Goal: Transaction & Acquisition: Purchase product/service

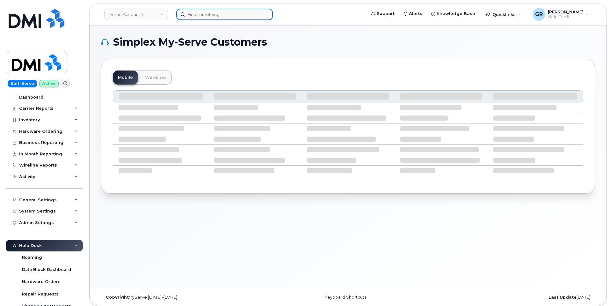
click at [194, 17] on input at bounding box center [224, 14] width 97 height 11
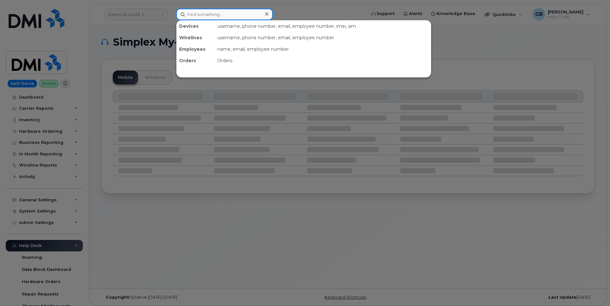
paste input "4022134584"
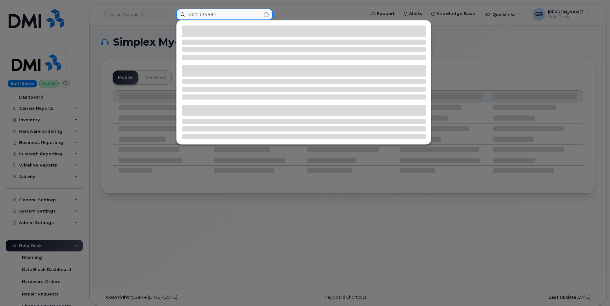
type input "4022134584"
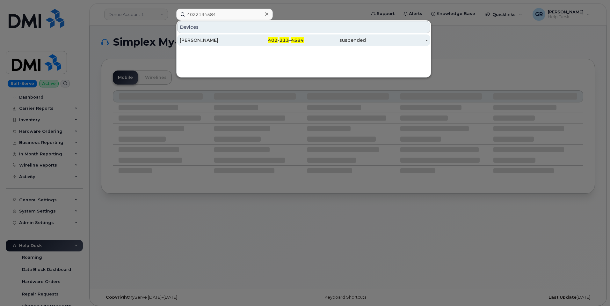
click at [243, 41] on div "402 - 213 - 4584" at bounding box center [273, 40] width 62 height 6
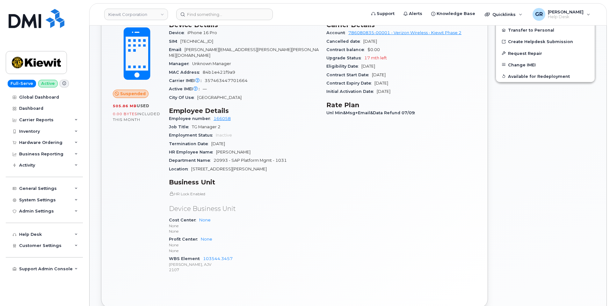
scroll to position [186, 0]
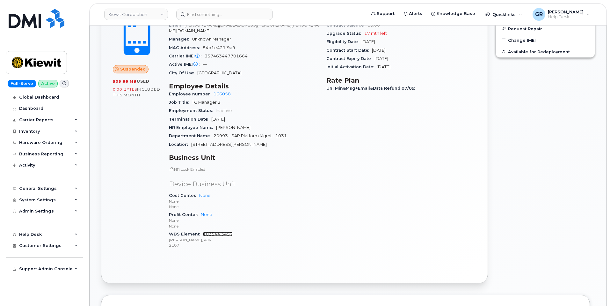
click at [222, 231] on link "103544.3457" at bounding box center [218, 233] width 30 height 5
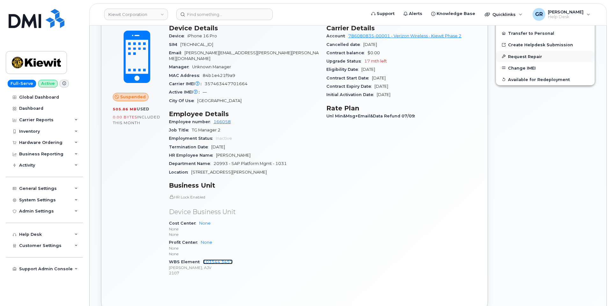
scroll to position [122, 0]
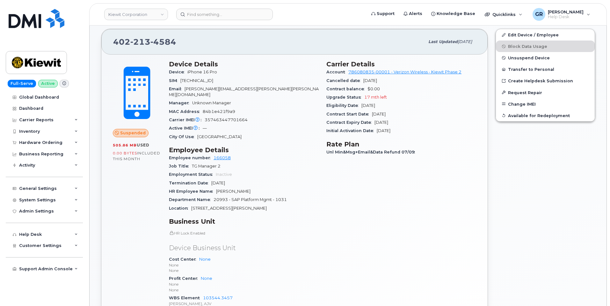
click at [126, 176] on div "Suspended 505.86 MB  used 0.00 Bytes  included this month" at bounding box center [137, 188] width 56 height 265
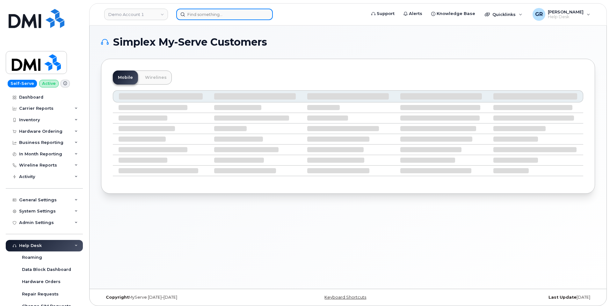
click at [257, 18] on input at bounding box center [224, 14] width 97 height 11
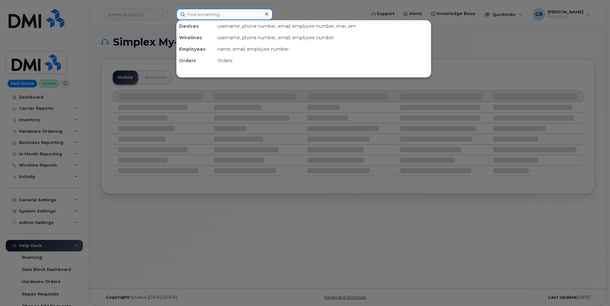
paste input "Marie-Andree"
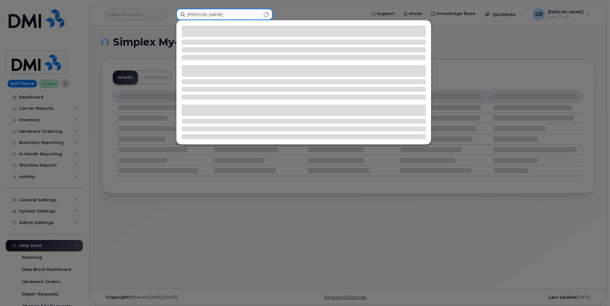
paste input "Roy"
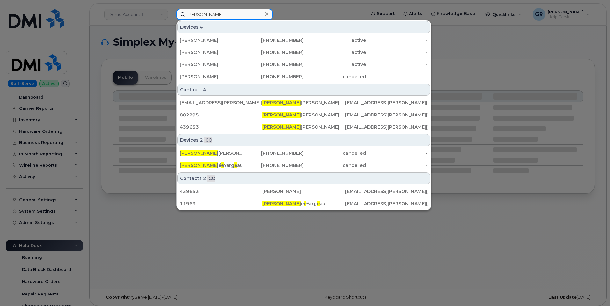
drag, startPoint x: 223, startPoint y: 16, endPoint x: 199, endPoint y: 15, distance: 23.6
click at [199, 15] on input "Marie-Andree" at bounding box center [224, 14] width 97 height 11
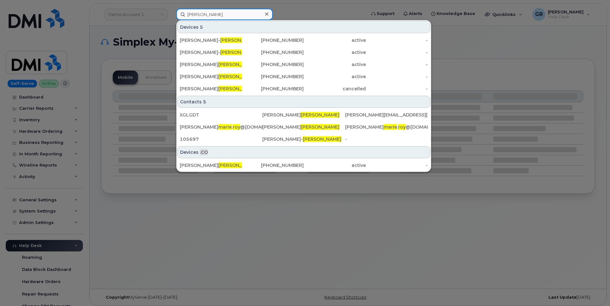
click at [204, 10] on input "Marie Roy" at bounding box center [224, 14] width 97 height 11
paste input "4388253515"
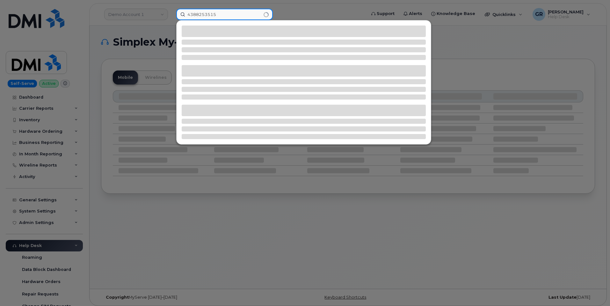
type input "4388253515"
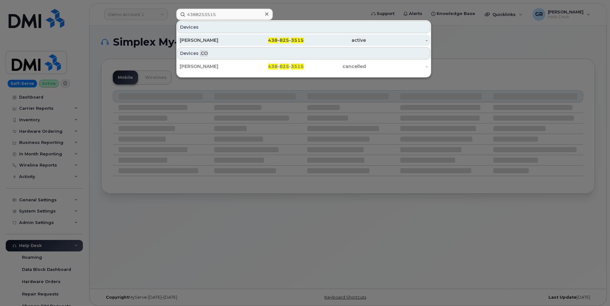
click at [253, 40] on div "438 - 825 - 3515" at bounding box center [273, 40] width 62 height 6
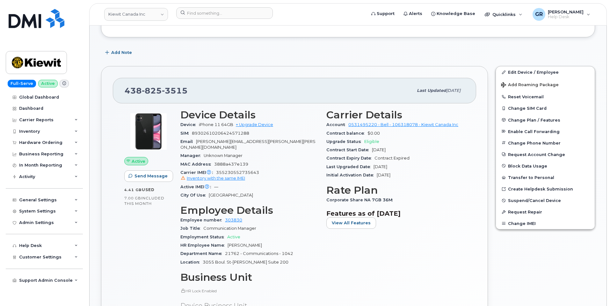
scroll to position [96, 0]
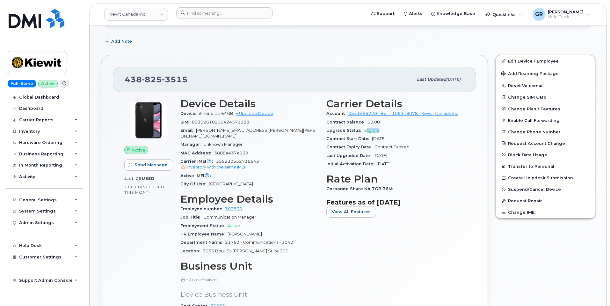
drag, startPoint x: 367, startPoint y: 128, endPoint x: 388, endPoint y: 128, distance: 21.7
click at [388, 128] on div "Upgrade Status Eligible" at bounding box center [395, 130] width 138 height 8
click at [389, 128] on div "Upgrade Status Eligible" at bounding box center [395, 130] width 138 height 8
drag, startPoint x: 376, startPoint y: 131, endPoint x: 362, endPoint y: 133, distance: 14.8
click at [362, 133] on div "Upgrade Status Eligible" at bounding box center [395, 130] width 138 height 8
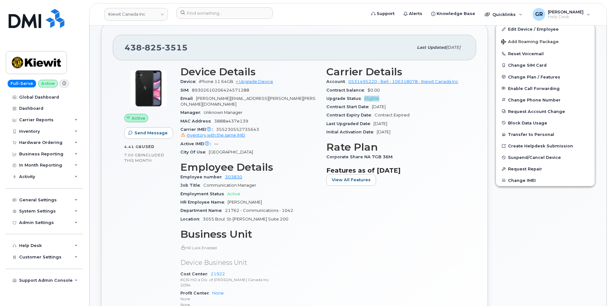
scroll to position [159, 0]
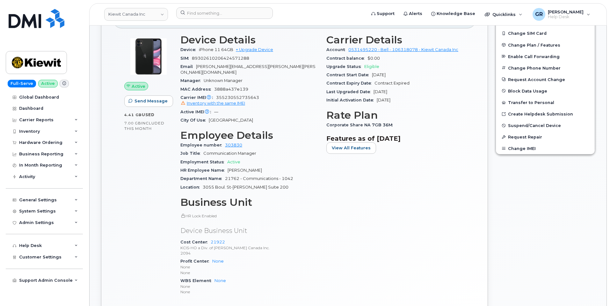
drag, startPoint x: 358, startPoint y: 177, endPoint x: 357, endPoint y: 171, distance: 5.9
click at [358, 176] on div "Carrier Details Account 0531495220 - Bell - 106318078 - Kiewit Canada Inc Contr…" at bounding box center [396, 167] width 146 height 274
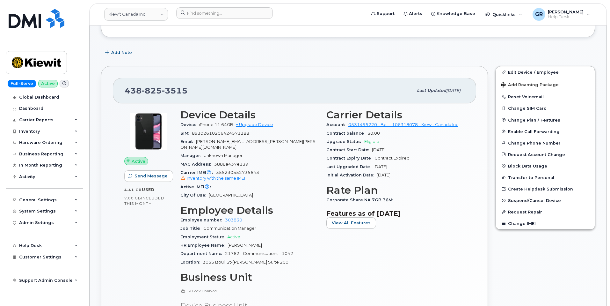
scroll to position [96, 0]
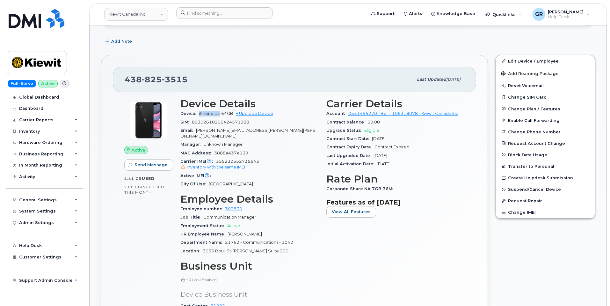
drag, startPoint x: 197, startPoint y: 112, endPoint x: 220, endPoint y: 117, distance: 23.9
click at [220, 117] on div "Device iPhone 11 64GB + Upgrade Device" at bounding box center [249, 113] width 138 height 8
copy span "iPhone 11"
click at [352, 131] on span "Upgrade Status" at bounding box center [345, 130] width 38 height 5
click at [368, 127] on div "Upgrade Status Eligible" at bounding box center [395, 130] width 138 height 8
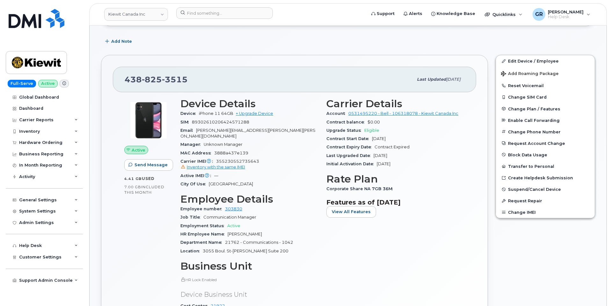
click at [366, 129] on span "Eligible" at bounding box center [371, 130] width 15 height 5
click at [275, 180] on div "City Of Use Montreal" at bounding box center [249, 184] width 138 height 8
click at [368, 129] on span "Eligible" at bounding box center [371, 130] width 15 height 5
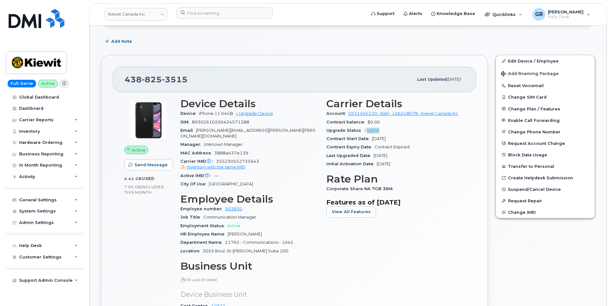
drag, startPoint x: 365, startPoint y: 129, endPoint x: 386, endPoint y: 129, distance: 20.4
click at [386, 129] on div "Upgrade Status Eligible" at bounding box center [395, 130] width 138 height 8
drag, startPoint x: 364, startPoint y: 130, endPoint x: 383, endPoint y: 131, distance: 18.9
click at [383, 131] on div "Upgrade Status Eligible" at bounding box center [395, 130] width 138 height 8
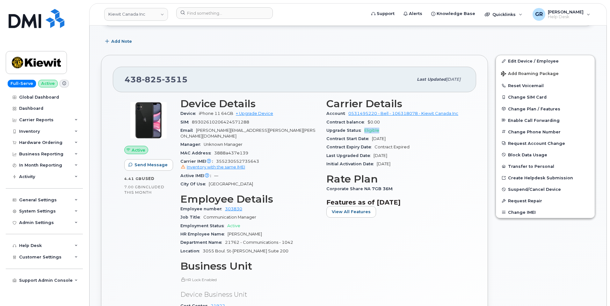
click at [377, 131] on span "Eligible" at bounding box center [371, 130] width 15 height 5
click at [281, 157] on div "Carrier IMEI Carrier IMEI is reported during the last billing cycle or change o…" at bounding box center [249, 164] width 138 height 14
click at [47, 144] on div "Hardware Ordering" at bounding box center [40, 142] width 43 height 5
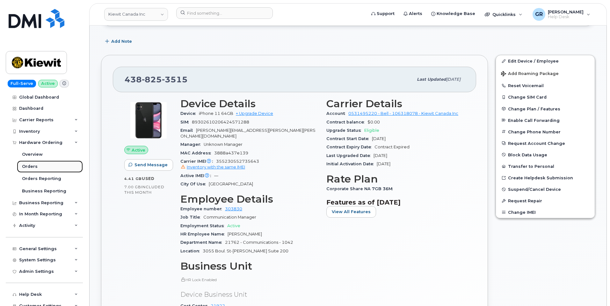
click at [45, 164] on link "Orders" at bounding box center [50, 166] width 66 height 12
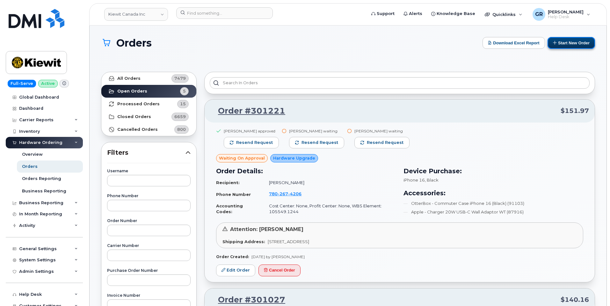
click at [560, 41] on button "Start New Order" at bounding box center [572, 43] width 48 height 12
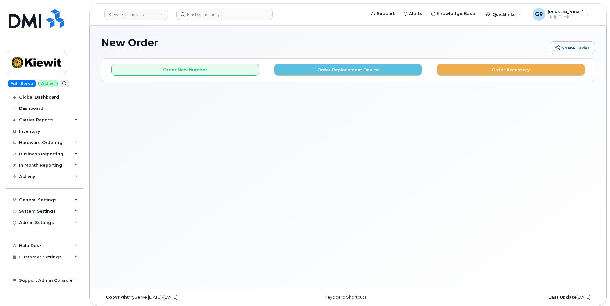
click at [188, 103] on div "New Order Share Order × Share This Order If you want to allow others to create …" at bounding box center [348, 157] width 517 height 263
click at [183, 82] on div "Order New Number Order Replacement Device Order Accessory" at bounding box center [348, 69] width 494 height 23
click at [317, 48] on div "New Order Share Order" at bounding box center [348, 47] width 494 height 21
click at [323, 51] on div "New Order Share Order" at bounding box center [348, 47] width 494 height 21
drag, startPoint x: 267, startPoint y: 55, endPoint x: 413, endPoint y: 87, distance: 149.3
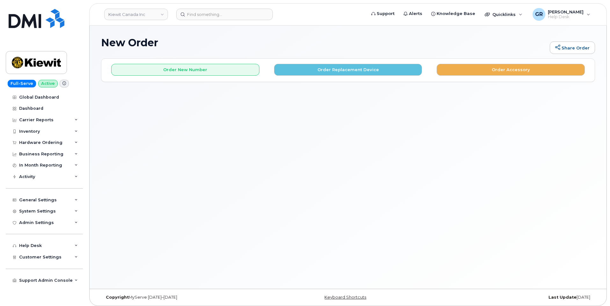
click at [413, 87] on div "New Order Share Order × Share This Order If you want to allow others to create …" at bounding box center [348, 157] width 517 height 263
click at [314, 70] on button "Order Replacement Device" at bounding box center [348, 70] width 148 height 12
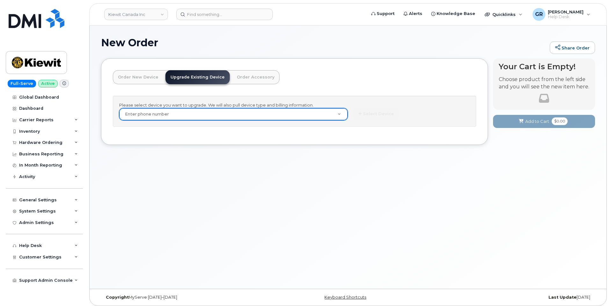
click at [291, 85] on header "Order New Device Upgrade Existing Device Order Accessory Order new device and n…" at bounding box center [294, 83] width 363 height 26
drag, startPoint x: 100, startPoint y: 43, endPoint x: 181, endPoint y: 45, distance: 81.0
click at [181, 45] on div "New Order Share Order × Share This Order If you want to allow others to create …" at bounding box center [348, 157] width 517 height 263
click at [157, 43] on h1 "New Order" at bounding box center [324, 42] width 446 height 11
drag, startPoint x: 159, startPoint y: 42, endPoint x: 97, endPoint y: 42, distance: 61.9
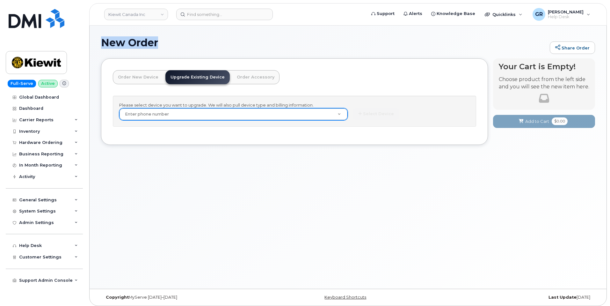
click at [97, 42] on div "New Order Share Order × Share This Order If you want to allow others to create …" at bounding box center [348, 157] width 517 height 263
click at [105, 40] on h1 "New Order" at bounding box center [324, 42] width 446 height 11
drag, startPoint x: 103, startPoint y: 42, endPoint x: 171, endPoint y: 41, distance: 67.9
click at [171, 41] on h1 "New Order" at bounding box center [324, 42] width 446 height 11
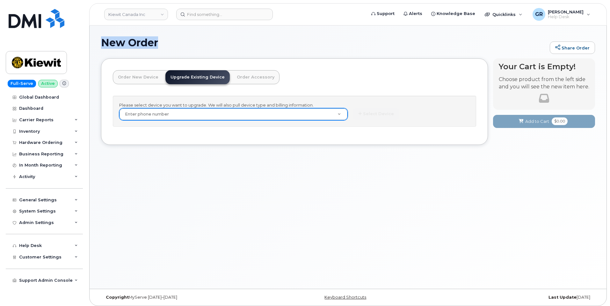
drag, startPoint x: 101, startPoint y: 43, endPoint x: 174, endPoint y: 42, distance: 73.0
click at [176, 42] on h1 "New Order" at bounding box center [324, 42] width 446 height 11
click at [150, 42] on h1 "New Order" at bounding box center [324, 42] width 446 height 11
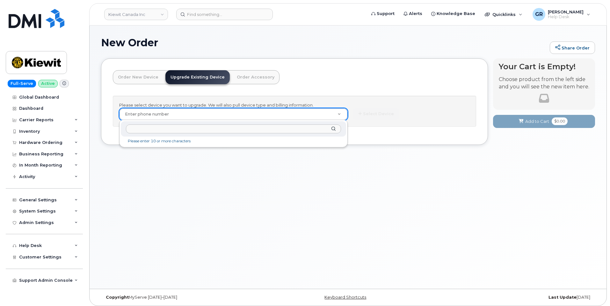
paste input "4388253515"
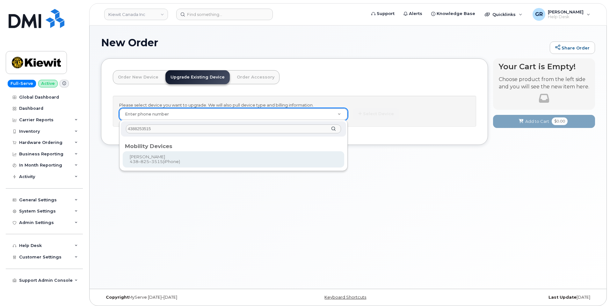
type input "4388253515"
type input "179835"
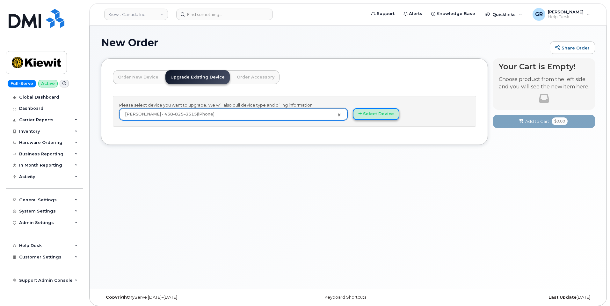
click at [365, 114] on button "Select Device" at bounding box center [376, 114] width 47 height 12
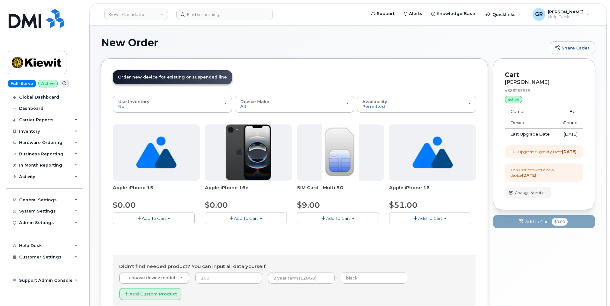
click at [244, 216] on span "Add To Cart" at bounding box center [246, 218] width 24 height 5
click at [248, 229] on link "$0.00 - 3 year upgrade (128GB)" at bounding box center [246, 230] width 79 height 8
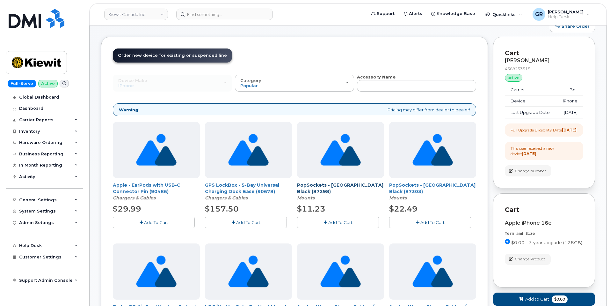
scroll to position [32, 0]
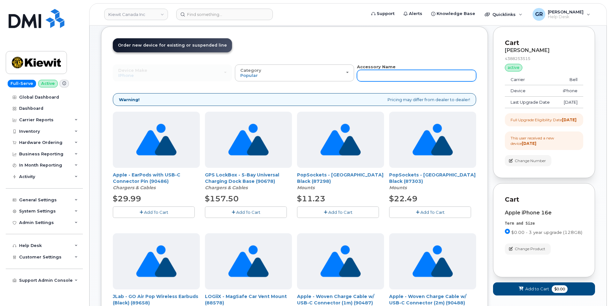
click at [388, 76] on input "text" at bounding box center [416, 75] width 119 height 11
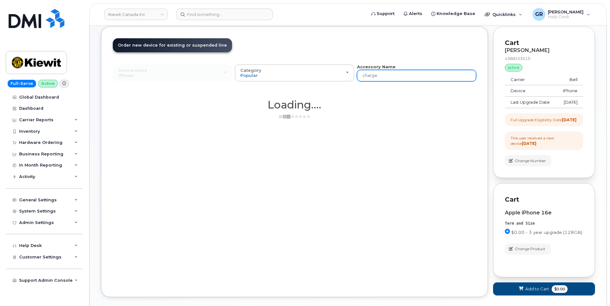
type input "charger"
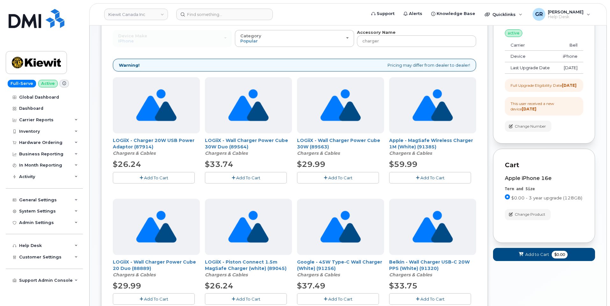
scroll to position [64, 0]
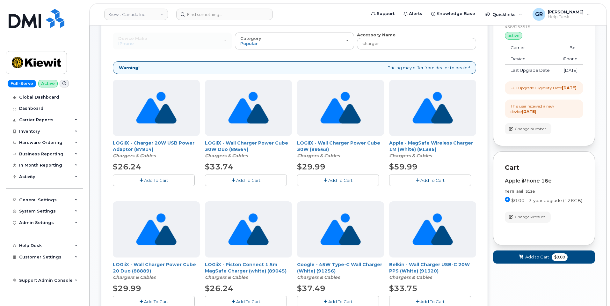
click at [169, 183] on button "Add To Cart" at bounding box center [154, 179] width 82 height 11
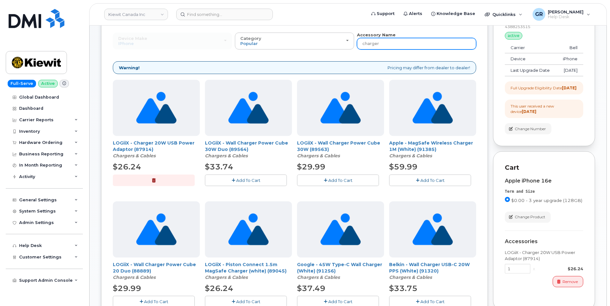
drag, startPoint x: 385, startPoint y: 44, endPoint x: 348, endPoint y: 51, distance: 37.5
click at [348, 51] on div "Device Make All Android Cell Phone HUB iPhone Modem Tablet All Android Cell Pho…" at bounding box center [294, 247] width 363 height 431
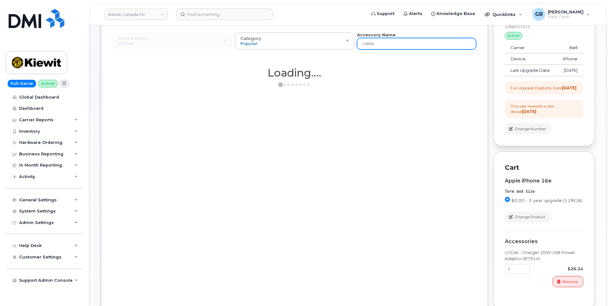
type input "cable"
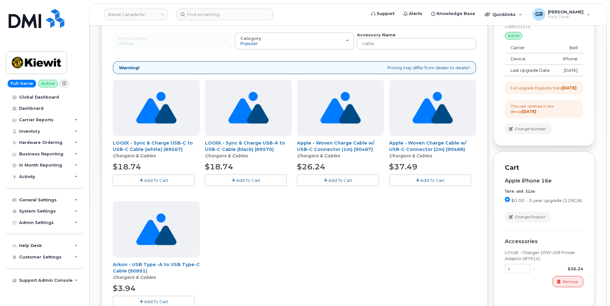
click at [169, 178] on button "Add To Cart" at bounding box center [154, 179] width 82 height 11
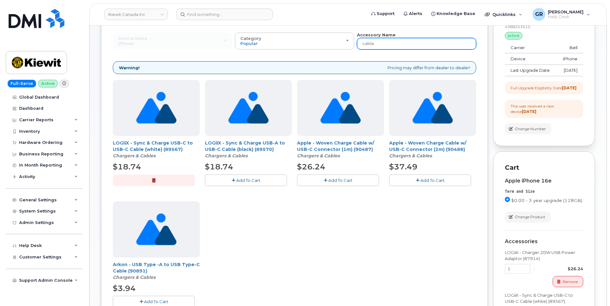
click at [435, 47] on input "cable" at bounding box center [416, 43] width 119 height 11
drag, startPoint x: 356, startPoint y: 46, endPoint x: 326, endPoint y: 44, distance: 30.0
click at [328, 45] on div "Device Make All Android Cell Phone HUB iPhone Modem Tablet All Android Cell Pho…" at bounding box center [294, 41] width 363 height 18
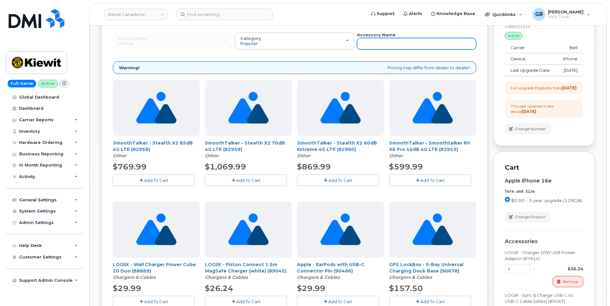
click at [380, 41] on input "text" at bounding box center [416, 43] width 119 height 11
type input "case"
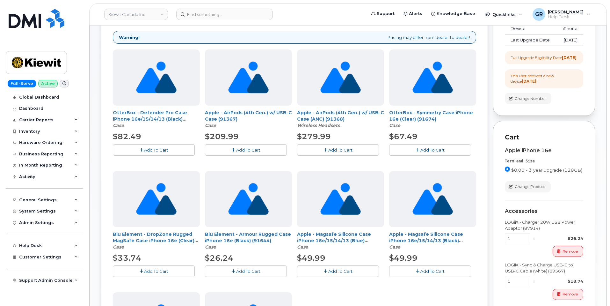
scroll to position [96, 0]
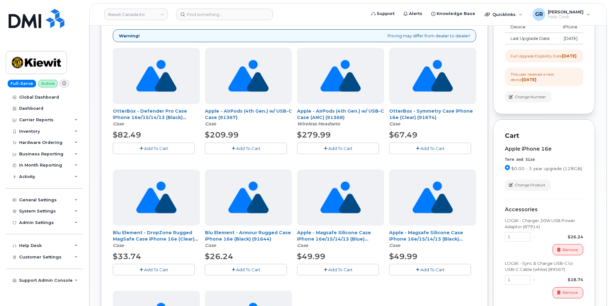
click at [161, 148] on span "Add To Cart" at bounding box center [156, 148] width 24 height 5
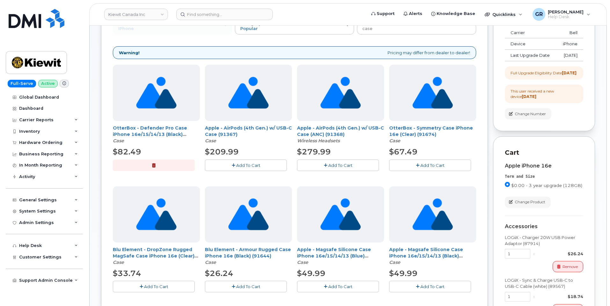
scroll to position [0, 0]
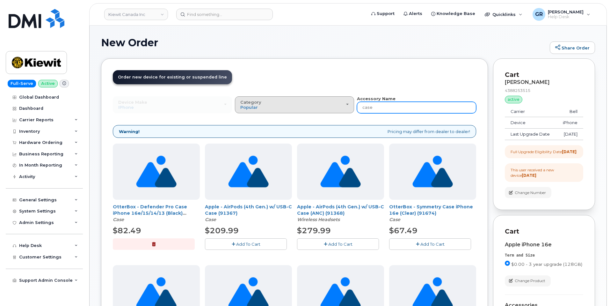
drag, startPoint x: 374, startPoint y: 107, endPoint x: 343, endPoint y: 111, distance: 31.2
click at [344, 111] on div "Device Make All Android Cell Phone HUB iPhone Modem Tablet All Android Cell Pho…" at bounding box center [294, 105] width 363 height 18
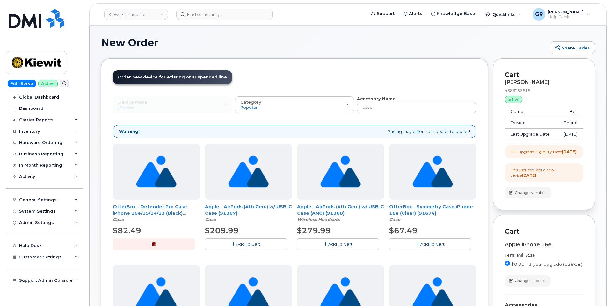
click at [345, 118] on div "Device Make All Android Cell Phone HUB iPhone Modem Tablet All Android Cell Pho…" at bounding box center [294, 311] width 363 height 431
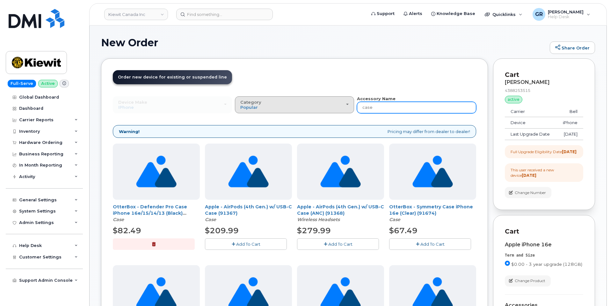
drag, startPoint x: 361, startPoint y: 109, endPoint x: 343, endPoint y: 108, distance: 18.2
click at [343, 108] on div "Device Make All Android Cell Phone HUB iPhone Modem Tablet All Android Cell Pho…" at bounding box center [294, 105] width 363 height 18
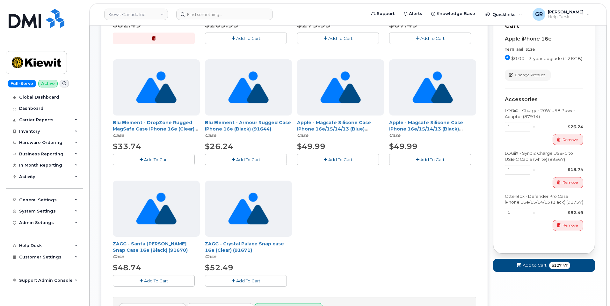
scroll to position [217, 0]
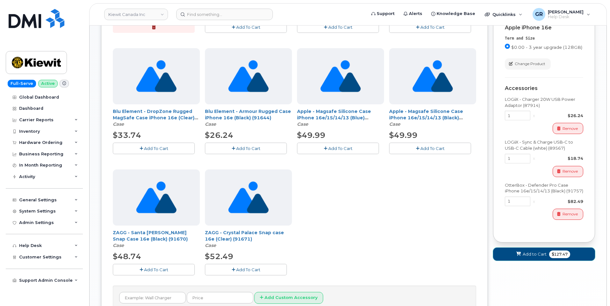
click at [531, 257] on span "Add to Cart" at bounding box center [535, 254] width 24 height 6
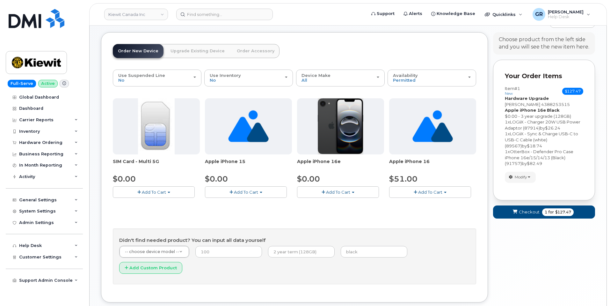
scroll to position [0, 0]
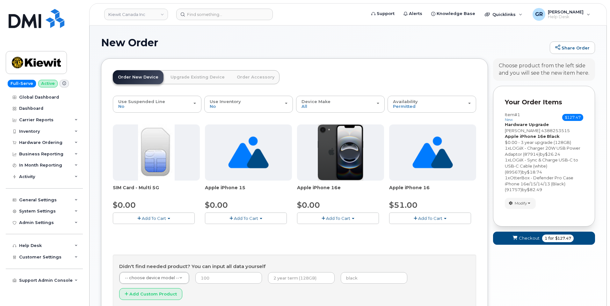
click at [191, 73] on link "Upgrade Existing Device" at bounding box center [197, 77] width 64 height 14
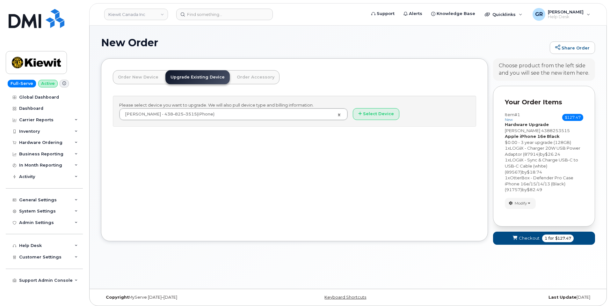
click at [146, 85] on div "Order New Device Upgrade Existing Device Order Accessory Order new device and n…" at bounding box center [196, 83] width 167 height 26
click at [146, 79] on link "Order New Device" at bounding box center [138, 77] width 51 height 14
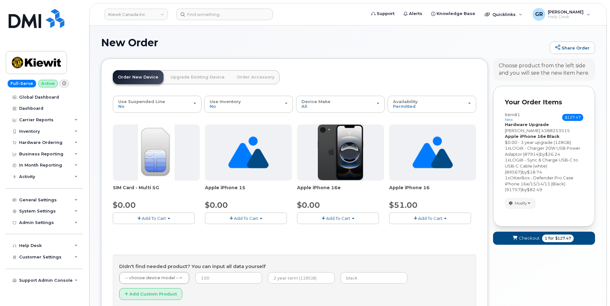
click at [348, 220] on span "Add To Cart" at bounding box center [338, 218] width 24 height 5
click at [342, 230] on link "$0.00 - 3 Year Activation (128GB)" at bounding box center [340, 230] width 82 height 8
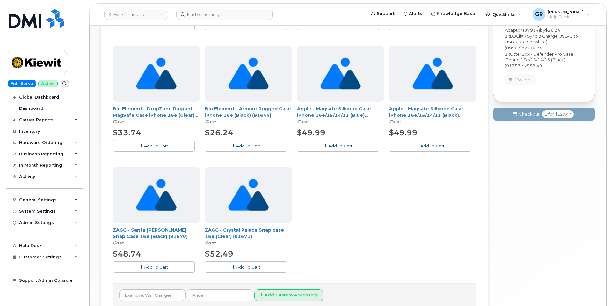
scroll to position [121, 0]
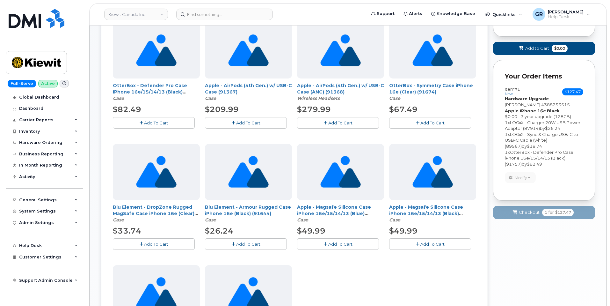
click at [531, 219] on form "Your Order Items Item #1 new $127.47 Accessories Only SIM Only Activation New A…" at bounding box center [544, 142] width 102 height 165
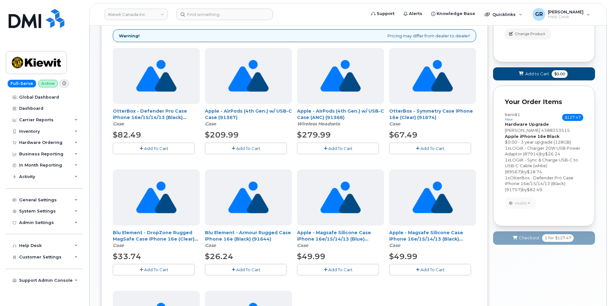
scroll to position [0, 0]
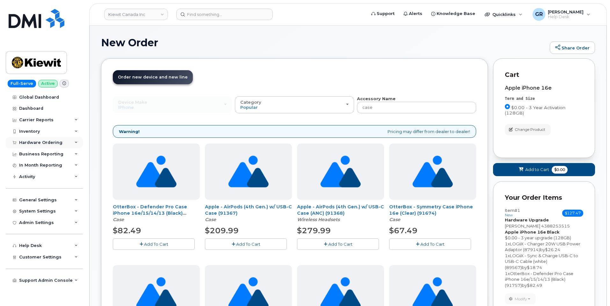
click at [43, 143] on div "Hardware Ordering" at bounding box center [40, 142] width 43 height 5
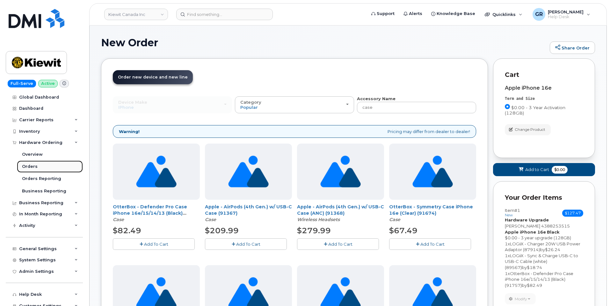
click at [43, 166] on link "Orders" at bounding box center [50, 166] width 66 height 12
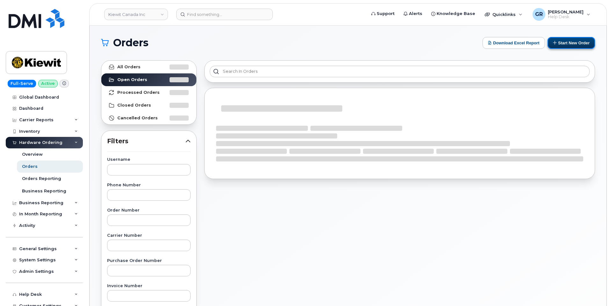
click at [575, 45] on button "Start New Order" at bounding box center [572, 43] width 48 height 12
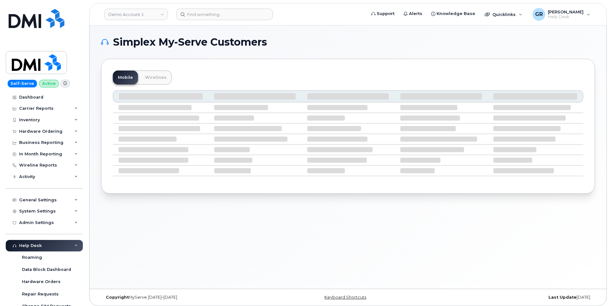
click at [76, 13] on div "Self-Serve Active Dashboard Carrier Reports Monthly Billing Data Daily Data Poo…" at bounding box center [43, 153] width 86 height 306
click at [192, 33] on div "Simplex My-Serve Customers Mobile Wirelines" at bounding box center [348, 157] width 517 height 263
click at [46, 132] on div "Hardware Ordering" at bounding box center [40, 131] width 43 height 5
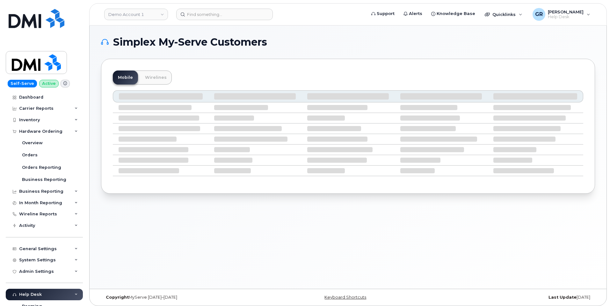
click at [181, 37] on span "Simplex My-Serve Customers" at bounding box center [190, 42] width 154 height 10
click at [203, 16] on input at bounding box center [224, 14] width 97 height 11
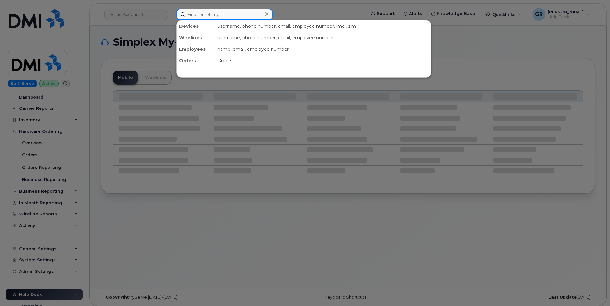
paste input "4388253515"
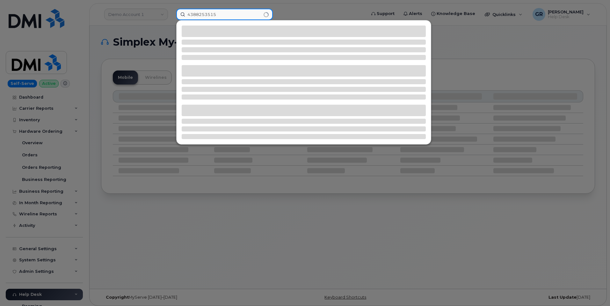
type input "4388253515"
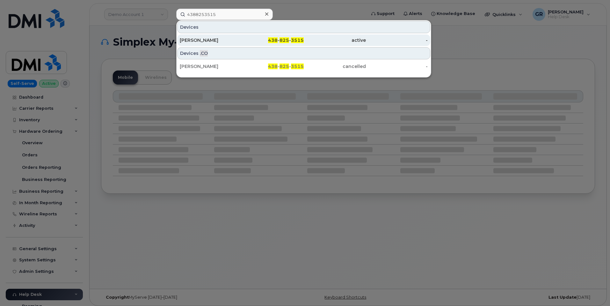
click at [228, 41] on div "[PERSON_NAME]" at bounding box center [211, 40] width 62 height 6
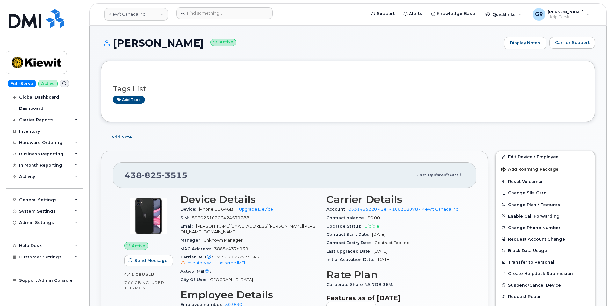
scroll to position [32, 0]
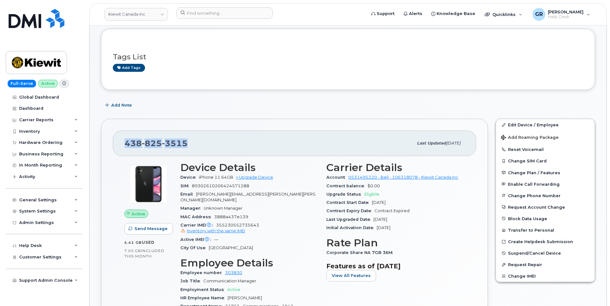
drag, startPoint x: 124, startPoint y: 140, endPoint x: 188, endPoint y: 138, distance: 64.1
click at [188, 138] on div "[PHONE_NUMBER] Last updated [DATE]" at bounding box center [294, 143] width 363 height 26
copy span "[PHONE_NUMBER]"
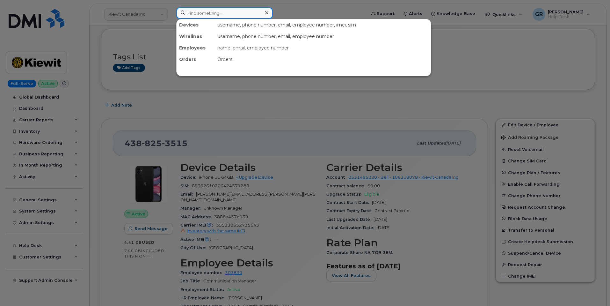
click at [205, 13] on input at bounding box center [224, 12] width 97 height 11
paste input "4388253515"
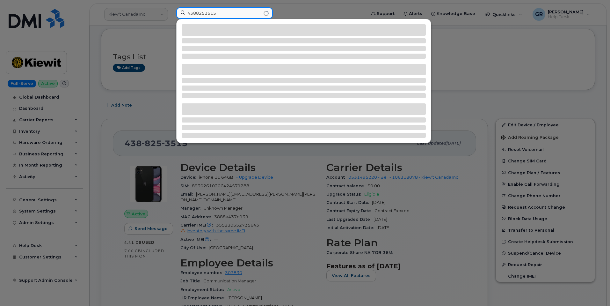
type input "4388253515"
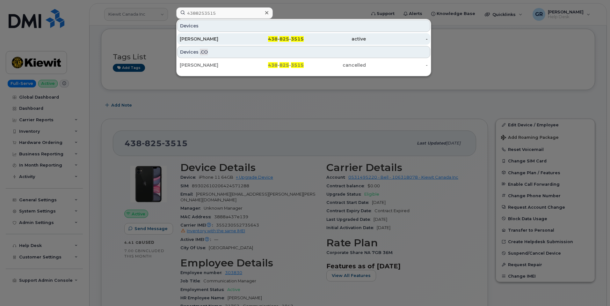
click at [236, 39] on div "[PERSON_NAME]" at bounding box center [211, 39] width 62 height 6
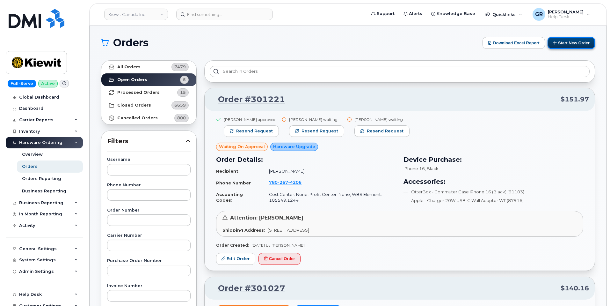
click at [567, 44] on button "Start New Order" at bounding box center [572, 43] width 48 height 12
click at [572, 44] on button "Start New Order" at bounding box center [572, 43] width 48 height 12
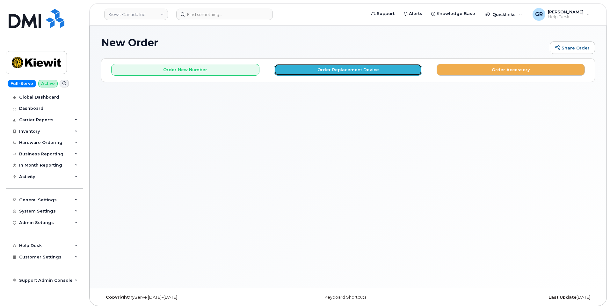
click at [318, 68] on button "Order Replacement Device" at bounding box center [348, 70] width 148 height 12
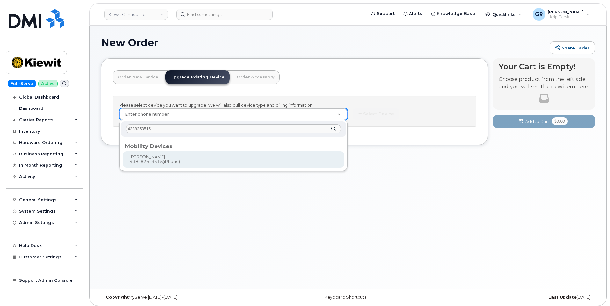
type input "4388253515"
type input "179835"
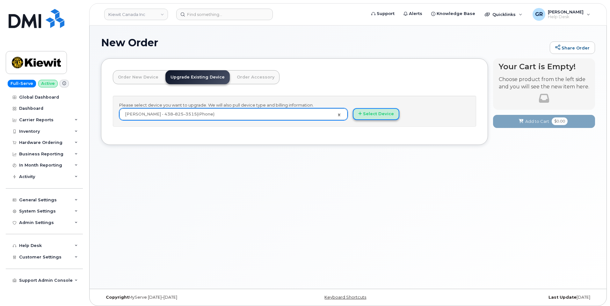
click at [373, 112] on button "Select Device" at bounding box center [376, 114] width 47 height 12
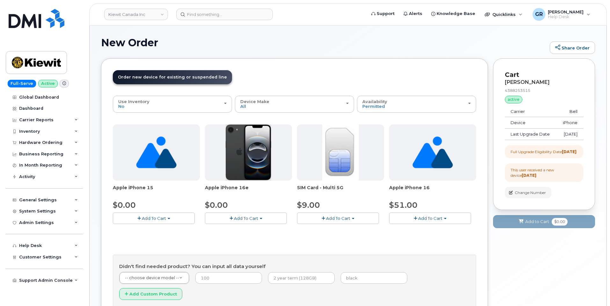
click at [244, 216] on span "Add To Cart" at bounding box center [246, 218] width 24 height 5
click at [253, 229] on link "$0.00 - 3 year upgrade (128GB)" at bounding box center [246, 230] width 79 height 8
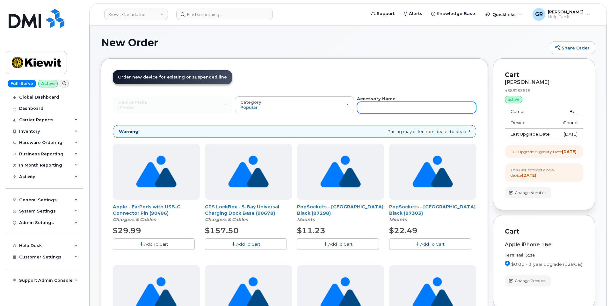
click at [386, 105] on input "text" at bounding box center [416, 107] width 119 height 11
type input "case"
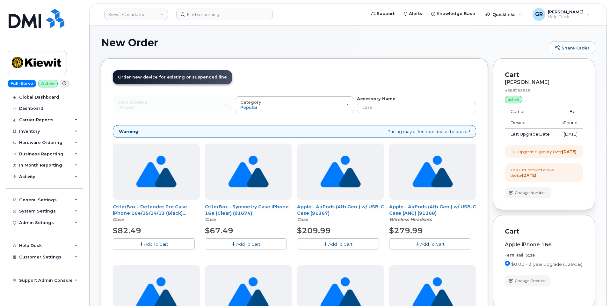
click at [257, 241] on span "Add To Cart" at bounding box center [248, 243] width 24 height 5
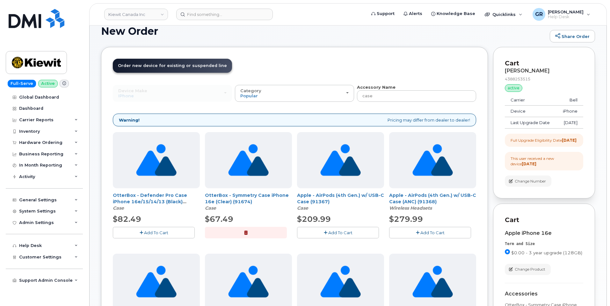
scroll to position [32, 0]
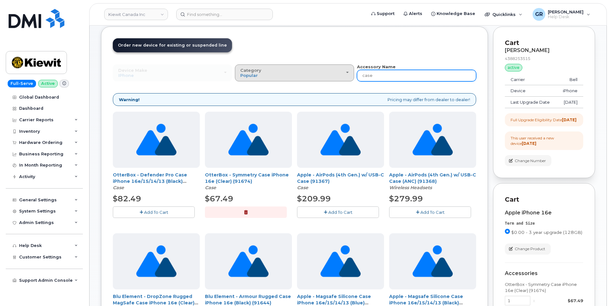
drag, startPoint x: 381, startPoint y: 80, endPoint x: 319, endPoint y: 81, distance: 61.5
click at [321, 81] on div "Device Make All Android Cell Phone HUB iPhone Modem Tablet All Android Cell Pho…" at bounding box center [294, 73] width 363 height 18
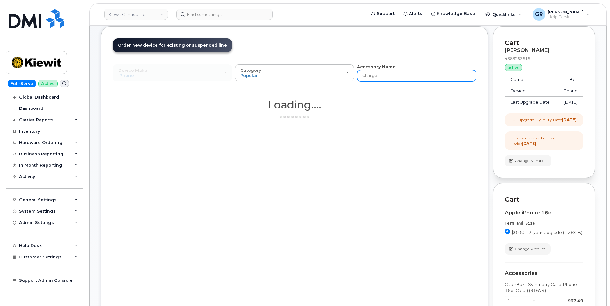
type input "charger"
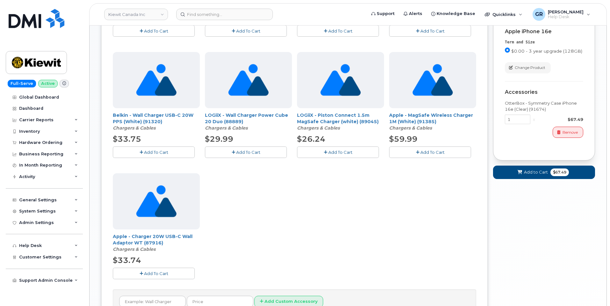
scroll to position [223, 0]
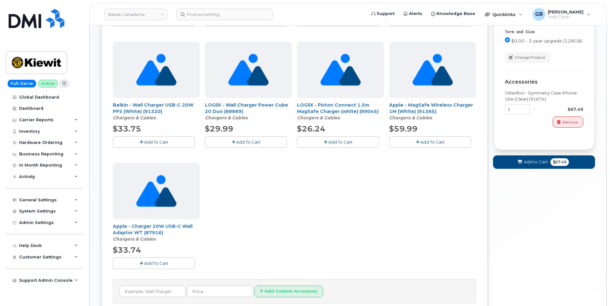
click at [158, 262] on span "Add To Cart" at bounding box center [156, 262] width 24 height 5
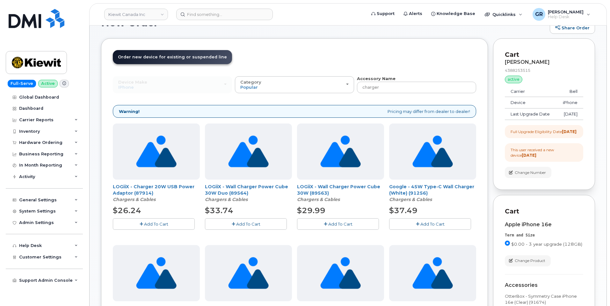
scroll to position [0, 0]
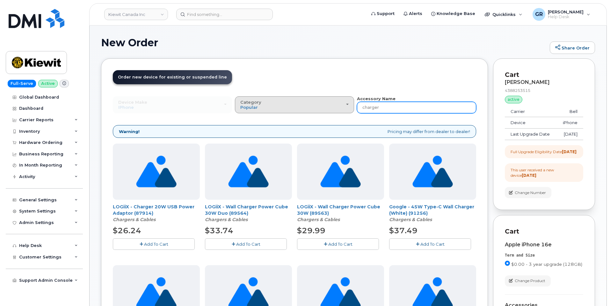
drag, startPoint x: 403, startPoint y: 109, endPoint x: 320, endPoint y: 109, distance: 82.3
click at [322, 109] on div "Device Make All Android Cell Phone HUB iPhone Modem Tablet All Android Cell Pho…" at bounding box center [294, 105] width 363 height 18
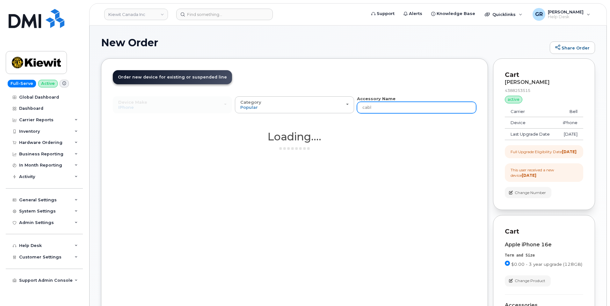
type input "cable"
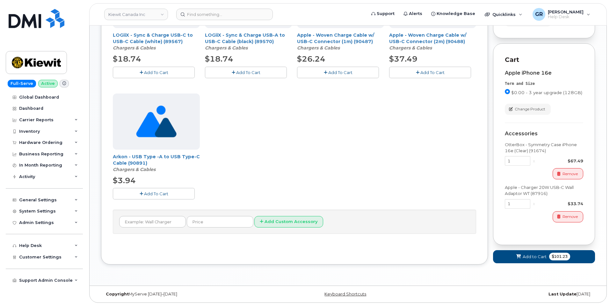
scroll to position [183, 0]
click at [537, 255] on span "Add to Cart" at bounding box center [535, 256] width 24 height 6
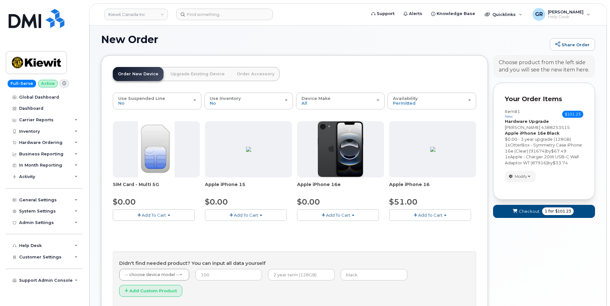
scroll to position [48, 0]
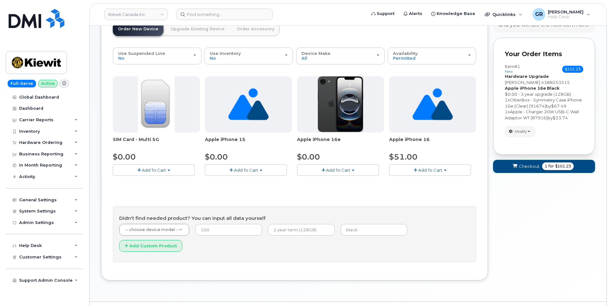
click at [548, 167] on span "for" at bounding box center [551, 166] width 8 height 6
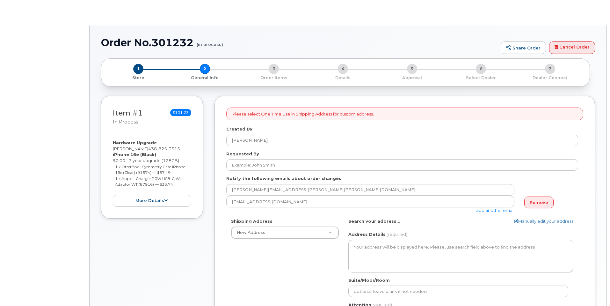
select select
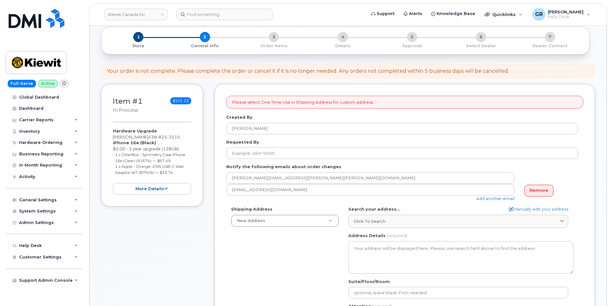
scroll to position [64, 0]
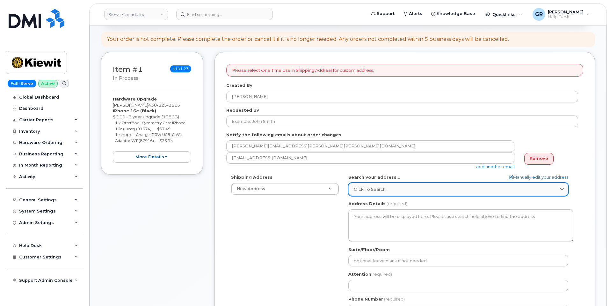
click at [374, 187] on span "Click to search" at bounding box center [370, 189] width 32 height 6
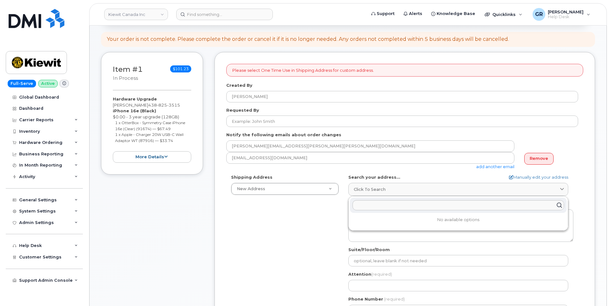
click at [289, 227] on div "Shipping Address New Address New Address Beaver Marine Limited [GEOGRAPHIC_DATA…" at bounding box center [402, 247] width 352 height 146
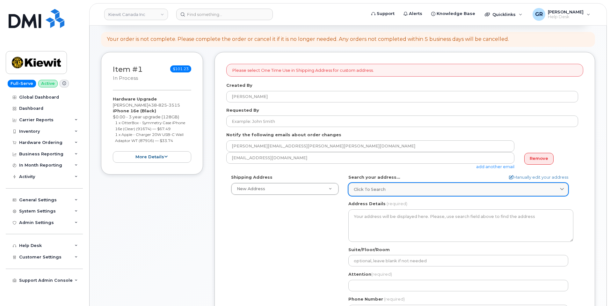
click at [377, 191] on span "Click to search" at bounding box center [370, 189] width 32 height 6
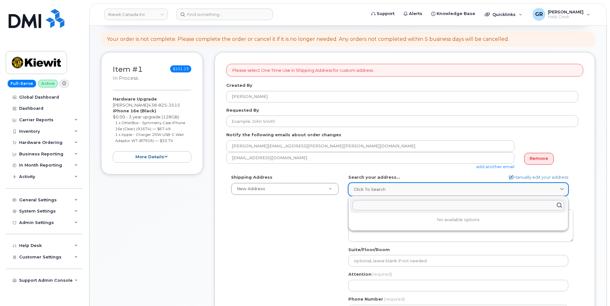
click at [385, 190] on div "Click to search" at bounding box center [458, 189] width 209 height 6
click at [391, 191] on div "Click to search" at bounding box center [458, 189] width 209 height 6
click at [387, 207] on input "text" at bounding box center [459, 205] width 212 height 10
click at [388, 194] on link "Click to search" at bounding box center [458, 189] width 220 height 13
click at [379, 203] on input "text" at bounding box center [459, 205] width 212 height 10
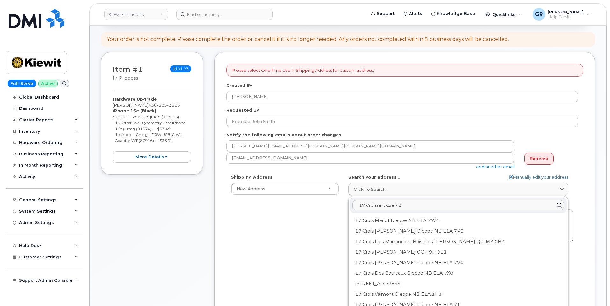
drag, startPoint x: 416, startPoint y: 204, endPoint x: 394, endPoint y: 205, distance: 22.0
click at [392, 207] on input "17 Croissant Cze M3" at bounding box center [459, 205] width 212 height 10
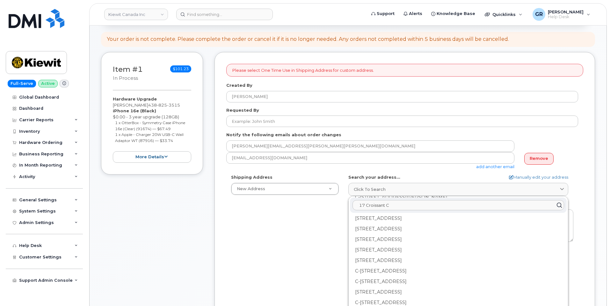
scroll to position [287, 0]
type input "17 Croissant C"
click at [299, 257] on div "Shipping Address New Address New Address Beaver Marine Limited [GEOGRAPHIC_DATA…" at bounding box center [402, 247] width 352 height 146
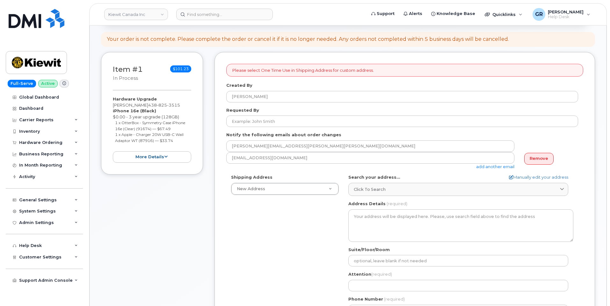
click at [166, 220] on div "Item #1 in process $101.23 Hardware Upgrade [PERSON_NAME] [PHONE_NUMBER] iPhone…" at bounding box center [152, 239] width 102 height 375
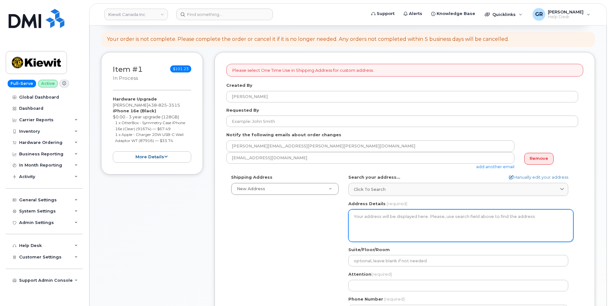
click at [390, 215] on textarea "Address Details" at bounding box center [460, 225] width 225 height 33
click at [403, 217] on textarea "Address Details" at bounding box center [460, 225] width 225 height 33
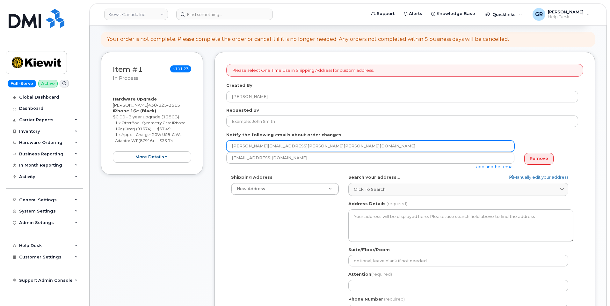
drag, startPoint x: 317, startPoint y: 146, endPoint x: 224, endPoint y: 149, distance: 93.5
click at [224, 149] on div "Please select One Time Use in Shipping Address for custom address. Created By […" at bounding box center [405, 234] width 381 height 365
click at [319, 143] on input "[PERSON_NAME][EMAIL_ADDRESS][PERSON_NAME][PERSON_NAME][DOMAIN_NAME]" at bounding box center [370, 145] width 288 height 11
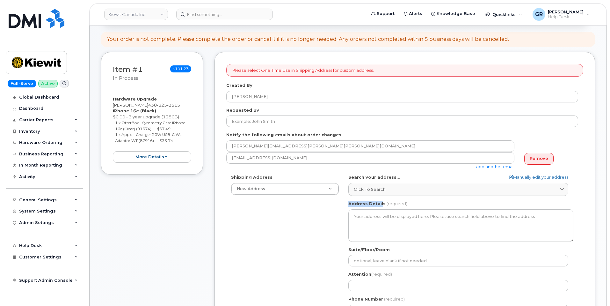
drag, startPoint x: 349, startPoint y: 203, endPoint x: 380, endPoint y: 206, distance: 31.4
click at [380, 206] on label "Address Details" at bounding box center [366, 204] width 37 height 6
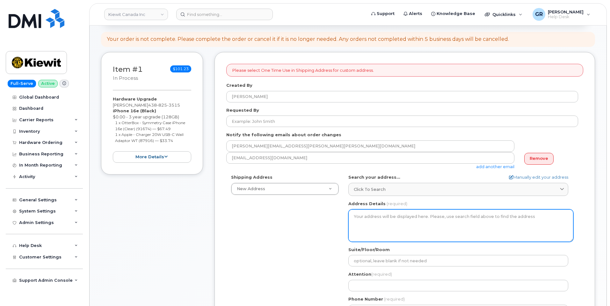
click at [364, 237] on textarea "Address Details" at bounding box center [460, 225] width 225 height 33
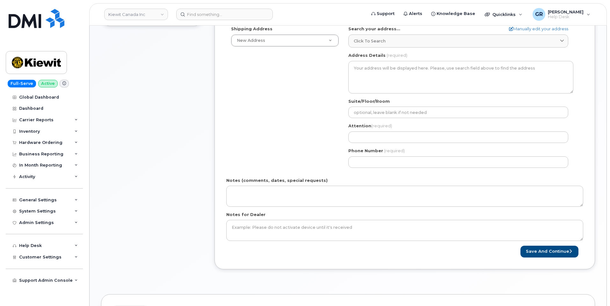
scroll to position [223, 0]
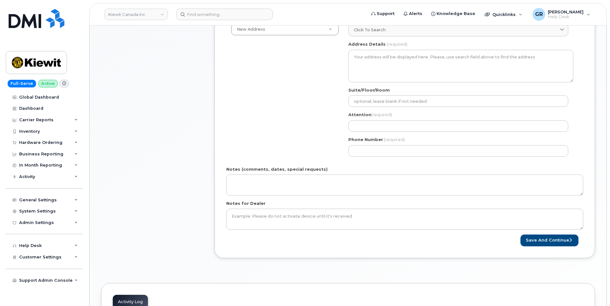
click at [229, 164] on form "Please select One Time Use in Shipping Address for custom address. Created By G…" at bounding box center [404, 75] width 357 height 342
drag, startPoint x: 226, startPoint y: 168, endPoint x: 322, endPoint y: 170, distance: 96.3
click at [323, 170] on div "Please select One Time Use in Shipping Address for custom address. Created By G…" at bounding box center [405, 75] width 381 height 365
click at [321, 170] on div "Notes (comments, dates, special requests)" at bounding box center [404, 180] width 357 height 29
drag, startPoint x: 232, startPoint y: 168, endPoint x: 337, endPoint y: 165, distance: 105.2
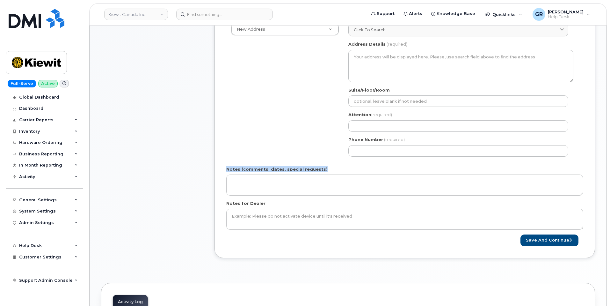
click at [337, 165] on div "Please select One Time Use in Shipping Address for custom address. Created By G…" at bounding box center [405, 75] width 381 height 365
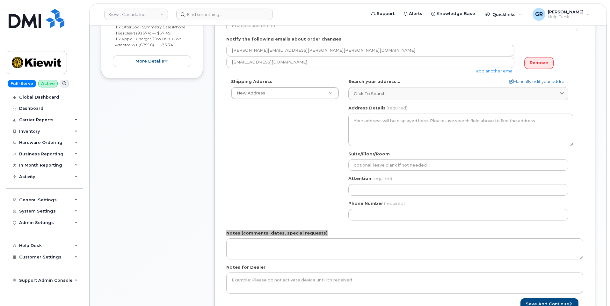
scroll to position [191, 0]
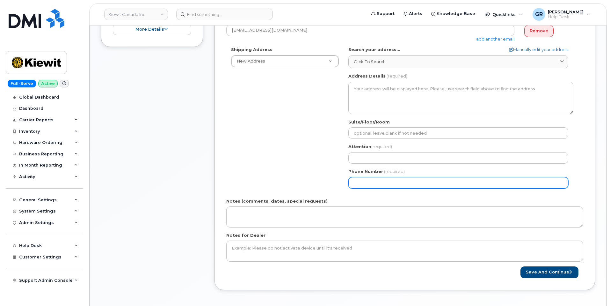
click at [271, 182] on div "Shipping Address New Address New Address Beaver Marine Limited Cahill-Ganotec, …" at bounding box center [402, 120] width 352 height 146
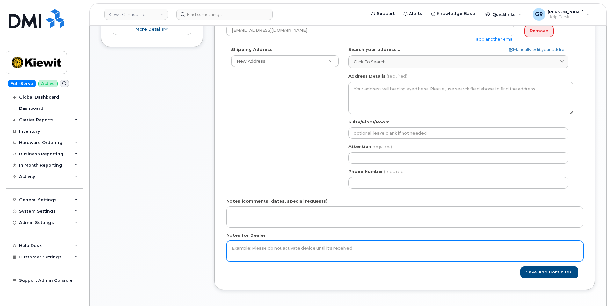
click at [275, 251] on textarea "Notes for Dealer" at bounding box center [404, 250] width 357 height 21
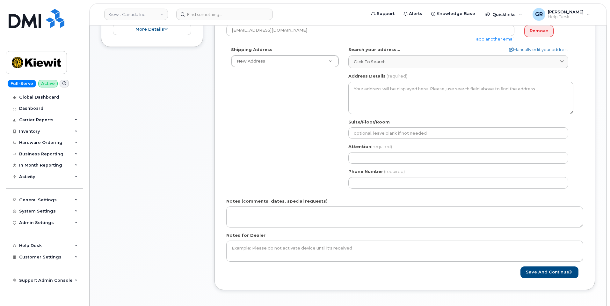
click at [260, 159] on div "Shipping Address New Address New Address Beaver Marine Limited Cahill-Ganotec, …" at bounding box center [402, 120] width 352 height 146
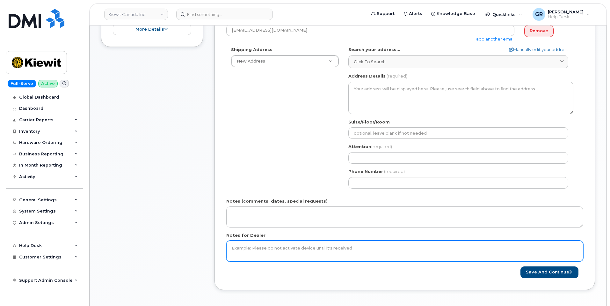
click at [273, 247] on textarea "Notes for Dealer" at bounding box center [404, 250] width 357 height 21
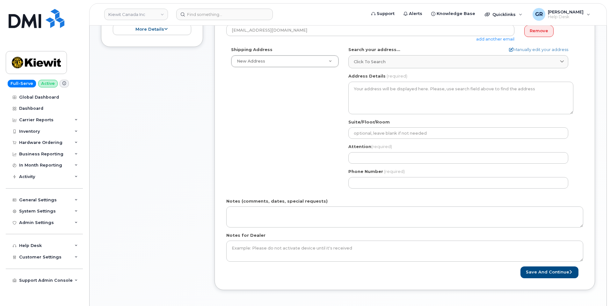
click at [278, 236] on div "Notes for Dealer" at bounding box center [404, 246] width 357 height 29
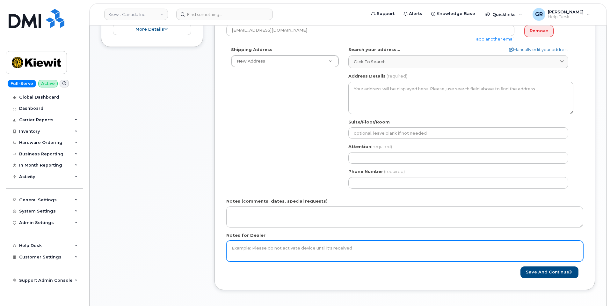
click at [275, 248] on textarea "Notes for Dealer" at bounding box center [404, 250] width 357 height 21
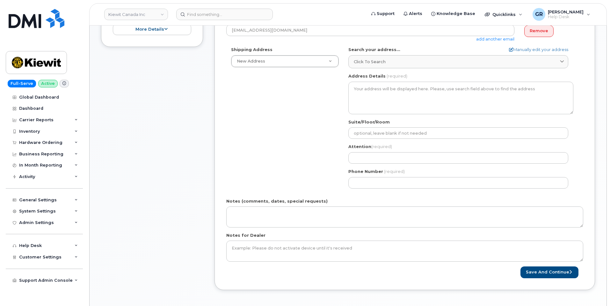
click at [285, 169] on div "Shipping Address New Address New Address Beaver Marine Limited Cahill-Ganotec, …" at bounding box center [402, 120] width 352 height 146
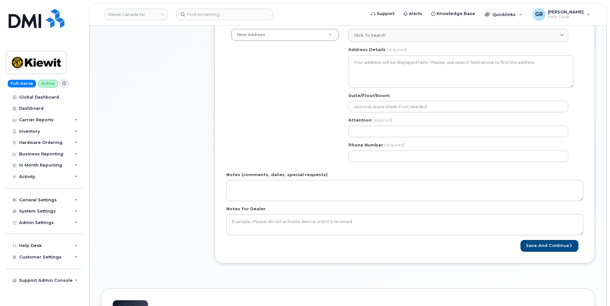
scroll to position [159, 0]
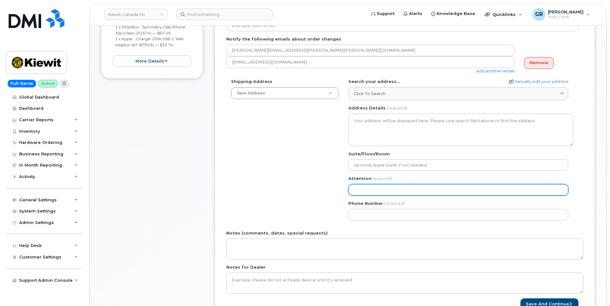
click at [383, 186] on input "Attention (required)" at bounding box center [458, 189] width 220 height 11
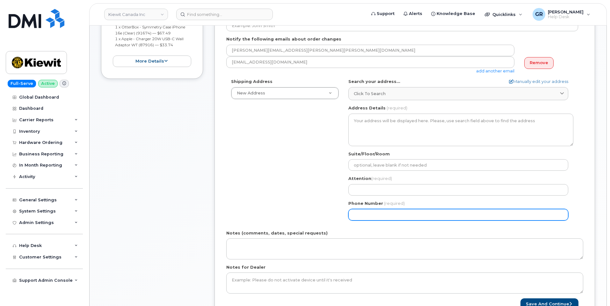
click at [369, 213] on input "Phone Number" at bounding box center [458, 214] width 220 height 11
click at [372, 209] on input "Phone Number" at bounding box center [458, 214] width 220 height 11
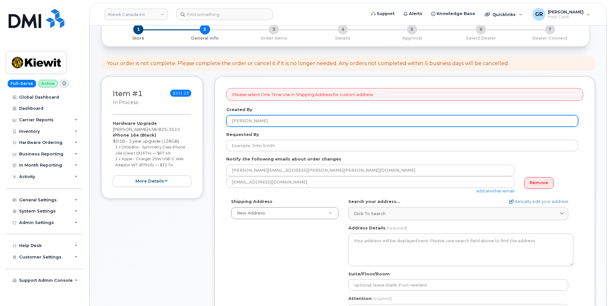
scroll to position [0, 0]
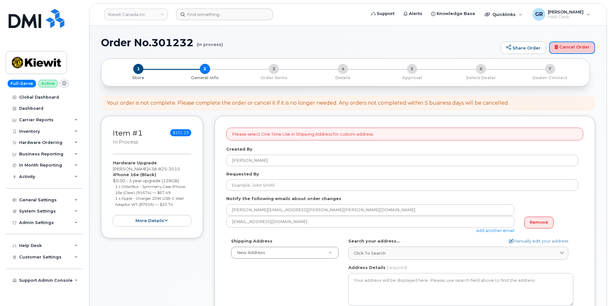
drag, startPoint x: 573, startPoint y: 47, endPoint x: 330, endPoint y: 18, distance: 244.6
click at [573, 47] on link "Cancel Order" at bounding box center [572, 47] width 46 height 13
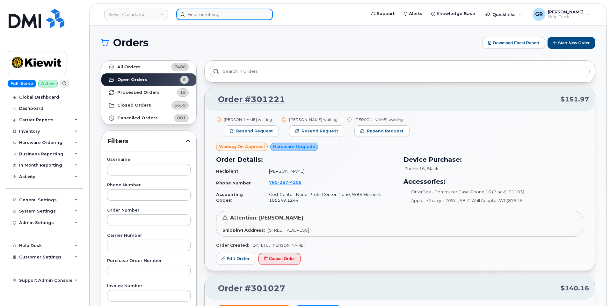
click at [194, 14] on input at bounding box center [224, 14] width 97 height 11
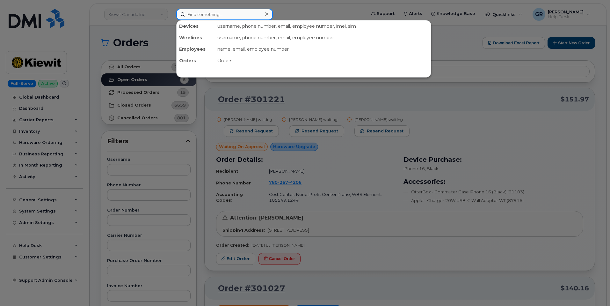
type input "A"
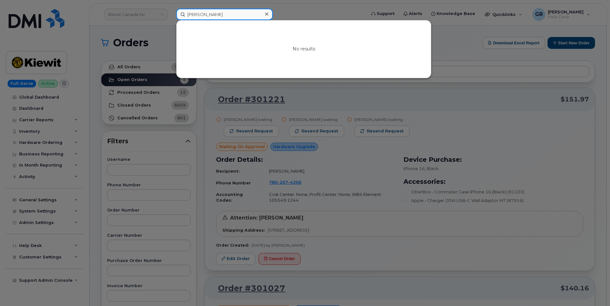
type input "Marie-Andree Roy"
click at [117, 43] on div at bounding box center [305, 153] width 610 height 306
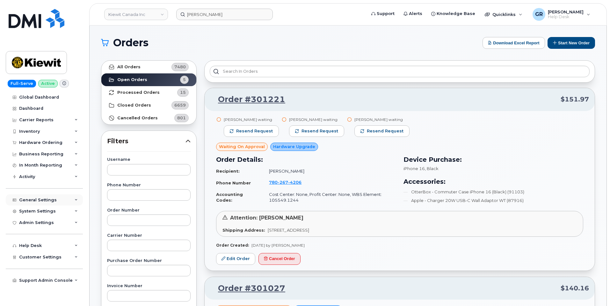
click at [54, 203] on div "General Settings" at bounding box center [44, 199] width 77 height 11
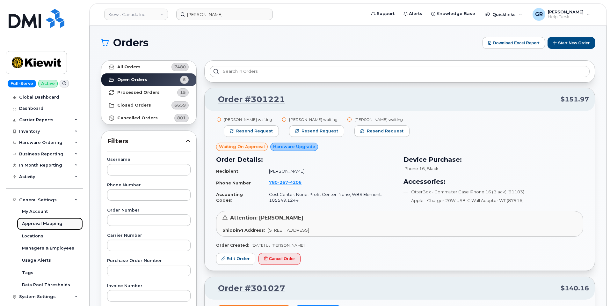
click at [40, 223] on div "Approval Mapping" at bounding box center [42, 224] width 40 height 6
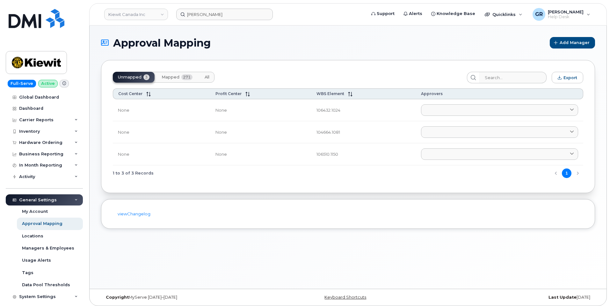
click at [178, 79] on span "Mapped" at bounding box center [171, 77] width 18 height 5
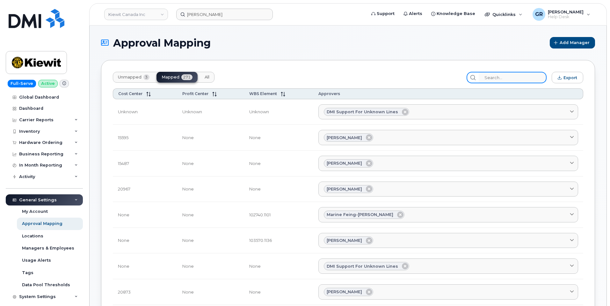
click at [510, 74] on input "search" at bounding box center [513, 77] width 68 height 11
paste input "21922"
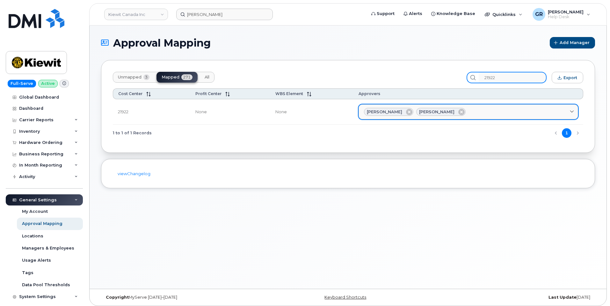
type input "21922"
drag, startPoint x: 425, startPoint y: 111, endPoint x: 445, endPoint y: 110, distance: 19.5
click at [445, 110] on span "Paul Andrews" at bounding box center [436, 112] width 35 height 6
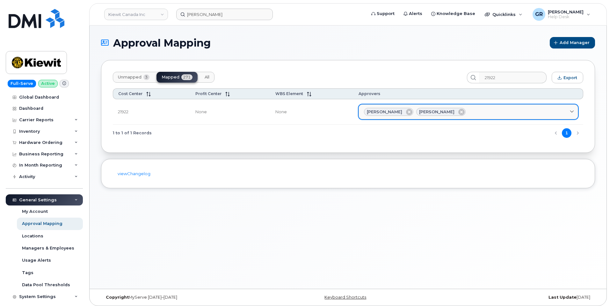
click at [445, 110] on span "Paul Andrews" at bounding box center [436, 112] width 35 height 6
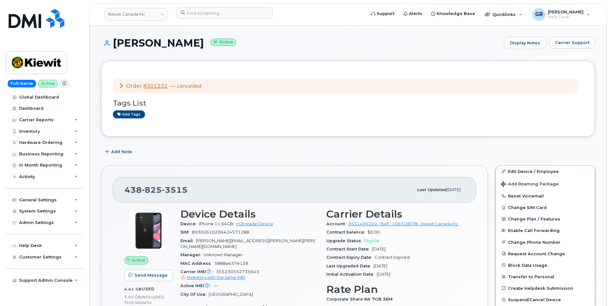
click at [123, 86] on icon at bounding box center [121, 85] width 5 height 5
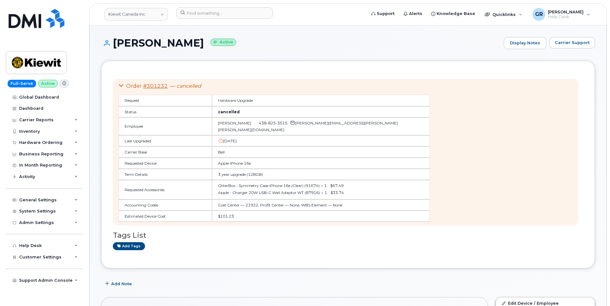
click at [123, 86] on icon at bounding box center [121, 85] width 5 height 5
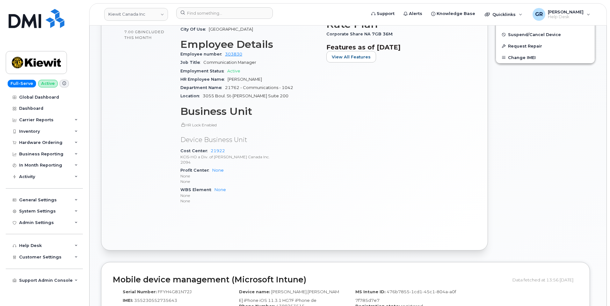
scroll to position [255, 0]
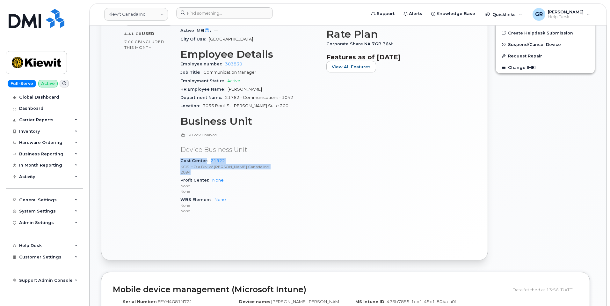
drag, startPoint x: 180, startPoint y: 155, endPoint x: 212, endPoint y: 168, distance: 33.9
click at [212, 168] on div "Cost Center 21922 KCIS-HO a Div. of [PERSON_NAME] Canada Inc. 2094" at bounding box center [249, 166] width 138 height 19
click at [203, 169] on p "2094" at bounding box center [249, 171] width 138 height 5
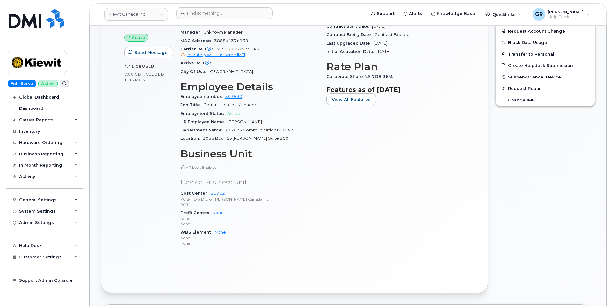
scroll to position [223, 0]
drag, startPoint x: 227, startPoint y: 184, endPoint x: 210, endPoint y: 187, distance: 16.9
click at [210, 188] on div "Cost Center 21922 KCIS-HO a Div. of [PERSON_NAME] Canada Inc. 2094" at bounding box center [249, 197] width 138 height 19
copy link "21922"
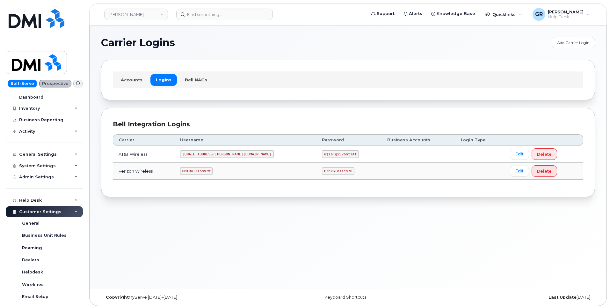
click at [322, 155] on code "u$za!gx5VbntTAf" at bounding box center [340, 154] width 37 height 8
click at [322, 153] on code "u$za!gx5VbntTAf" at bounding box center [340, 154] width 37 height 8
click at [322, 155] on code "u$za!gx5VbntTAf" at bounding box center [340, 154] width 37 height 8
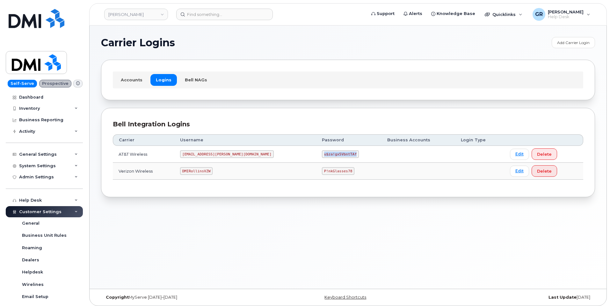
click at [322, 155] on code "u$za!gx5VbntTAf" at bounding box center [340, 154] width 37 height 8
copy code "u$za!gx5VbntTAf"
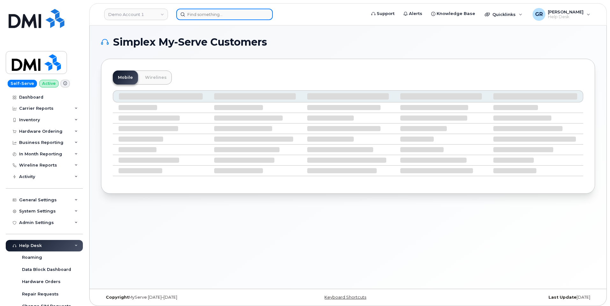
click at [192, 12] on input at bounding box center [224, 14] width 97 height 11
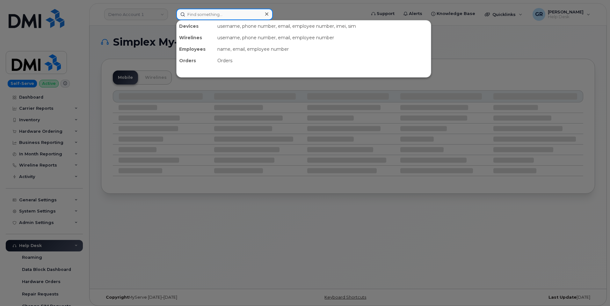
paste input "351888973670857"
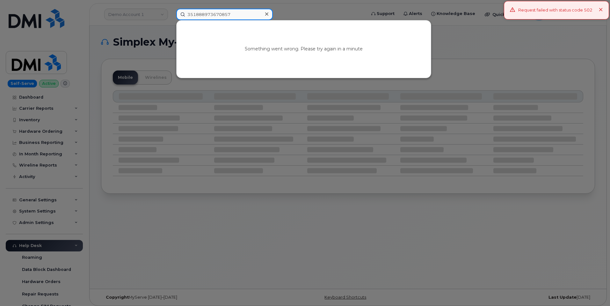
type input "351888973670857"
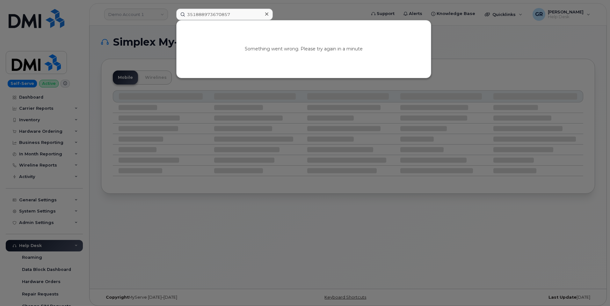
click at [270, 15] on div at bounding box center [266, 14] width 9 height 9
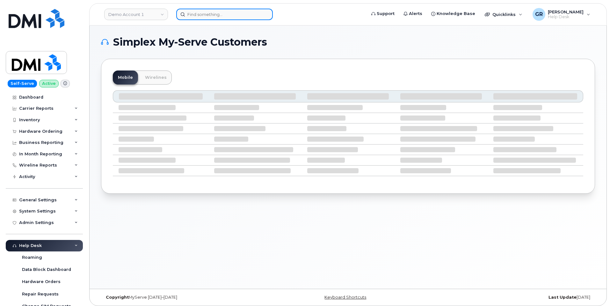
click at [202, 16] on input at bounding box center [224, 14] width 97 height 11
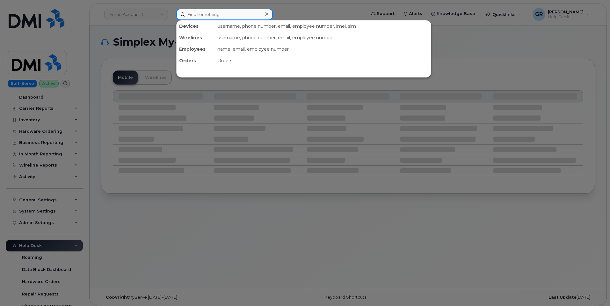
paste input "351888973670857"
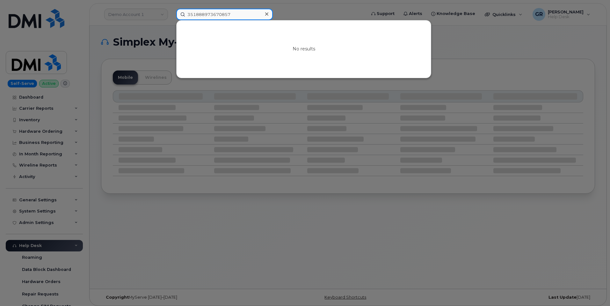
click at [253, 17] on input "351888973670857" at bounding box center [224, 14] width 97 height 11
click at [240, 14] on input "351888973670857" at bounding box center [224, 14] width 97 height 11
drag, startPoint x: 216, startPoint y: 12, endPoint x: 157, endPoint y: 13, distance: 58.7
click at [171, 13] on div "351888973670857 No results" at bounding box center [269, 14] width 196 height 11
paste input "3616319586"
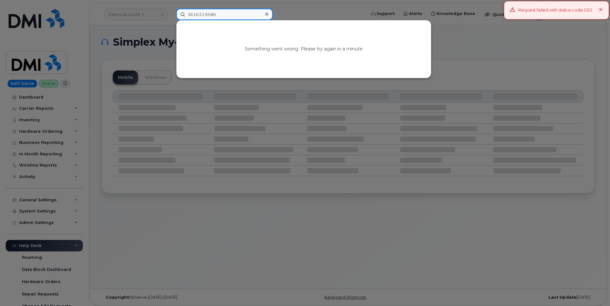
type input "3616319586"
click at [244, 16] on input "3616319586" at bounding box center [224, 14] width 97 height 11
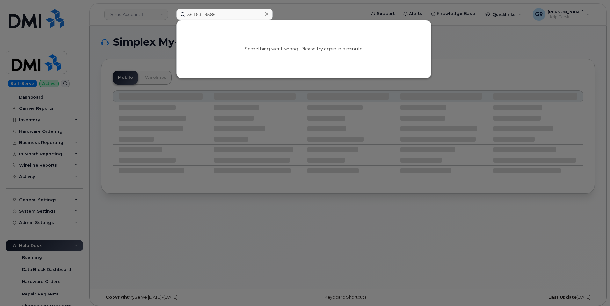
click at [266, 15] on div at bounding box center [266, 14] width 9 height 9
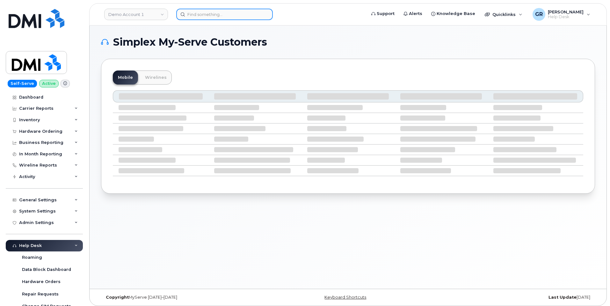
click at [250, 13] on input at bounding box center [224, 14] width 97 height 11
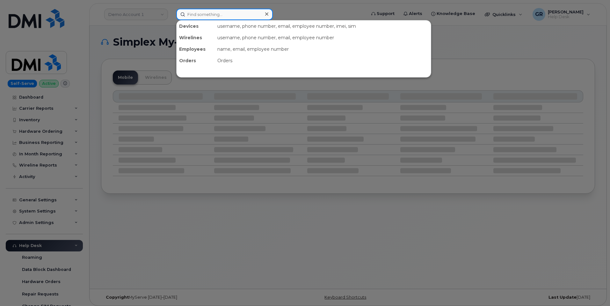
paste input "3616319586"
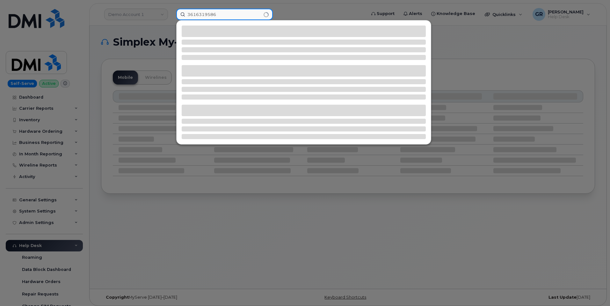
type input "3616319586"
click at [206, 15] on input "3616319586" at bounding box center [224, 14] width 97 height 11
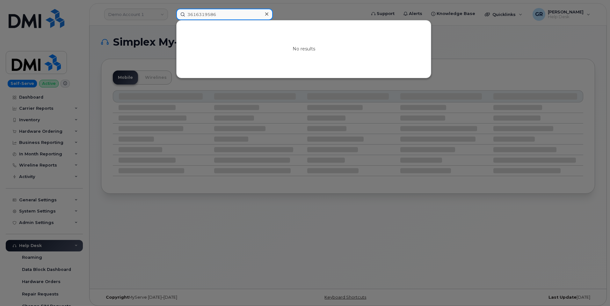
click at [247, 12] on input "3616319586" at bounding box center [224, 14] width 97 height 11
click at [264, 14] on div at bounding box center [266, 14] width 9 height 9
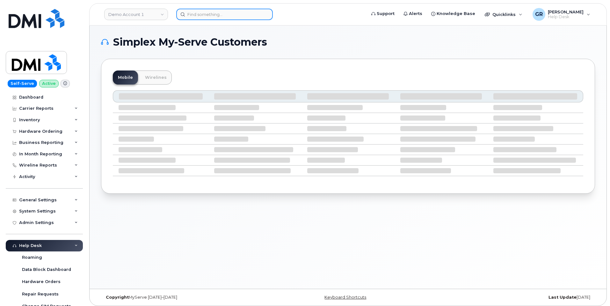
click at [218, 11] on input at bounding box center [224, 14] width 97 height 11
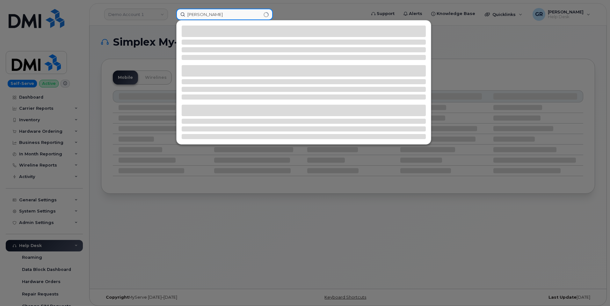
type input "Adrian Vega"
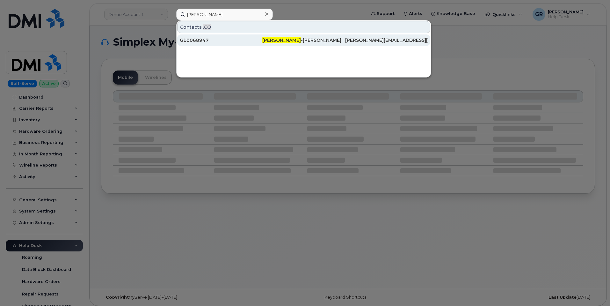
click at [278, 39] on span "Adrian Vega" at bounding box center [281, 40] width 39 height 6
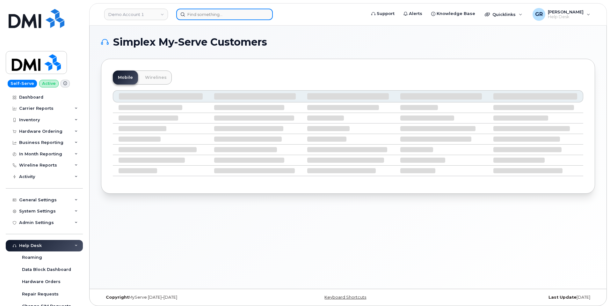
click at [238, 18] on input at bounding box center [224, 14] width 97 height 11
